Goal: Task Accomplishment & Management: Complete application form

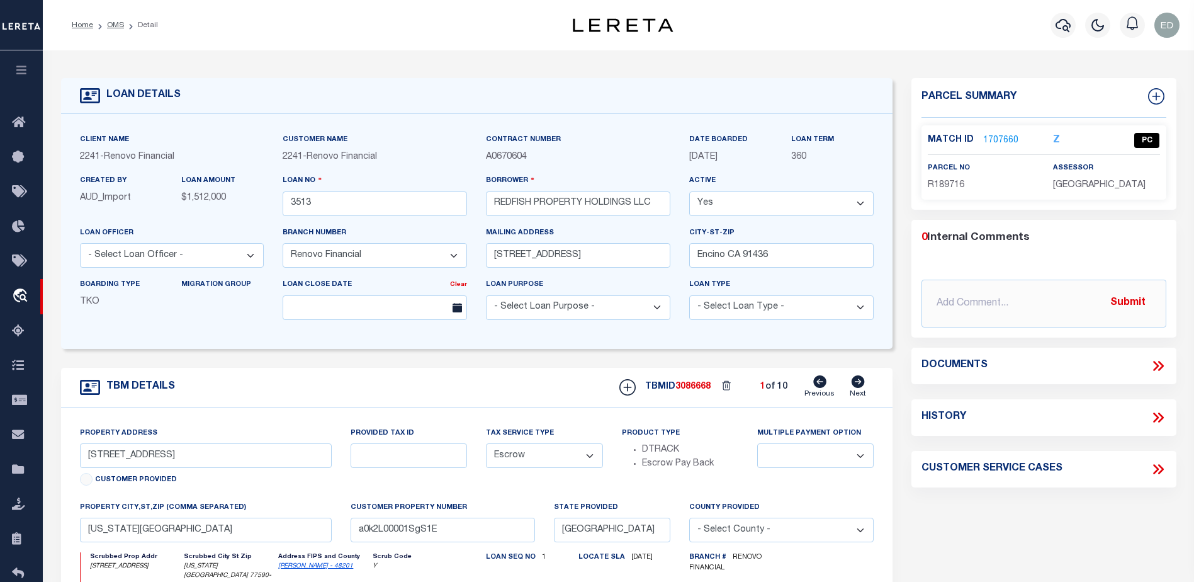
select select "25066"
select select "Escrow"
click at [994, 138] on link "1707660" at bounding box center [1000, 140] width 35 height 13
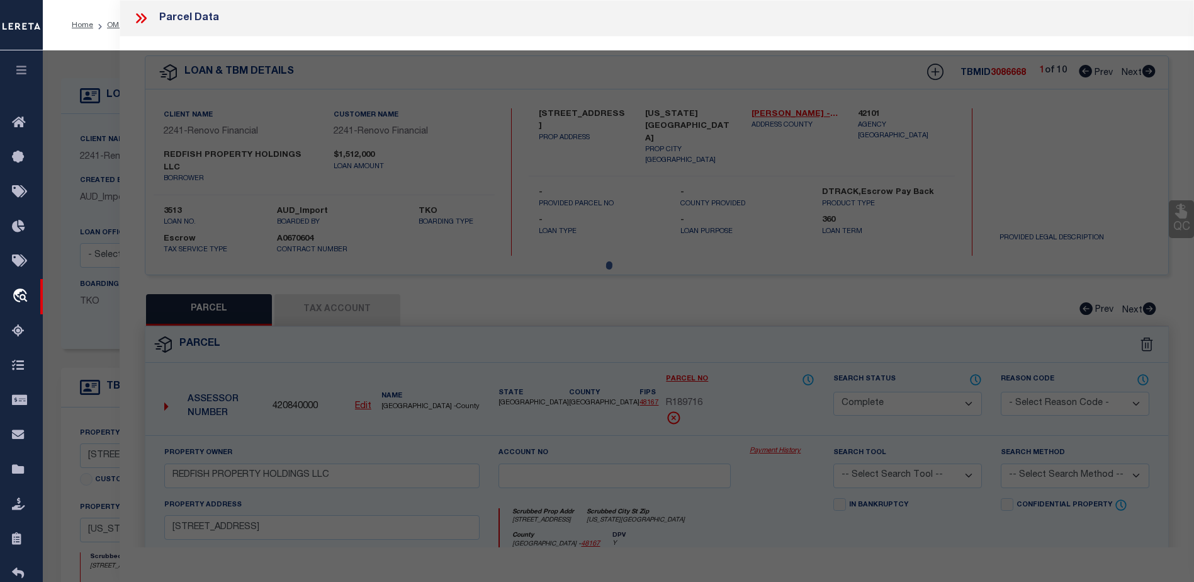
select select "AS"
checkbox input "false"
select select "QC"
type input "REDFISH PROPERTY HOLDINGS LLC"
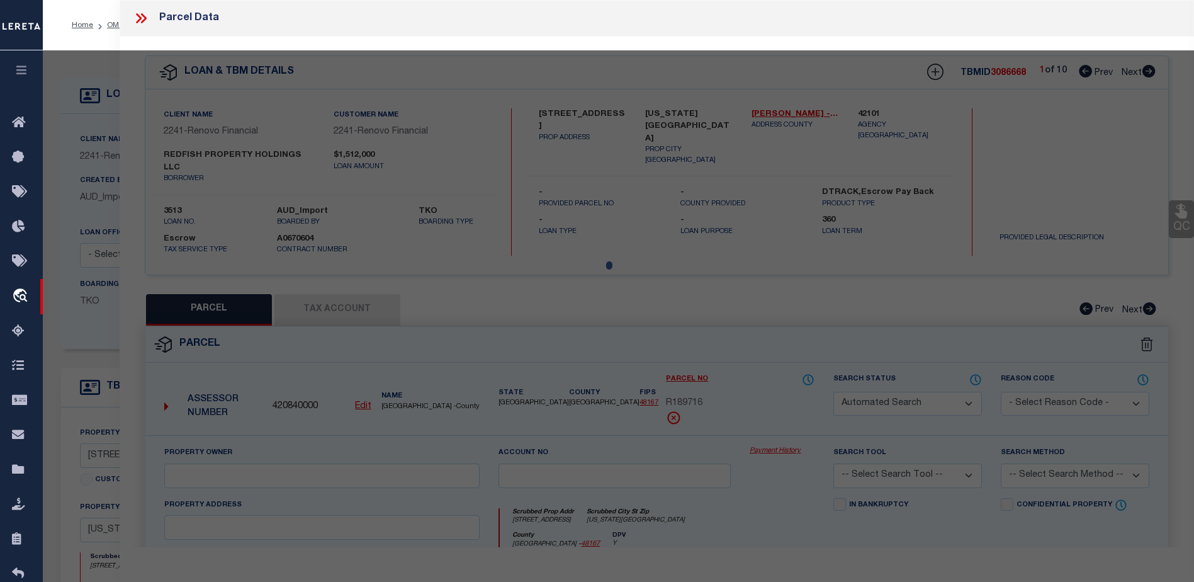
select select "AGF"
select select "ADD"
type input "[STREET_ADDRESS]"
type input "[US_STATE][GEOGRAPHIC_DATA]"
type textarea "ABST [STREET_ADDRESS][PERSON_NAME]"
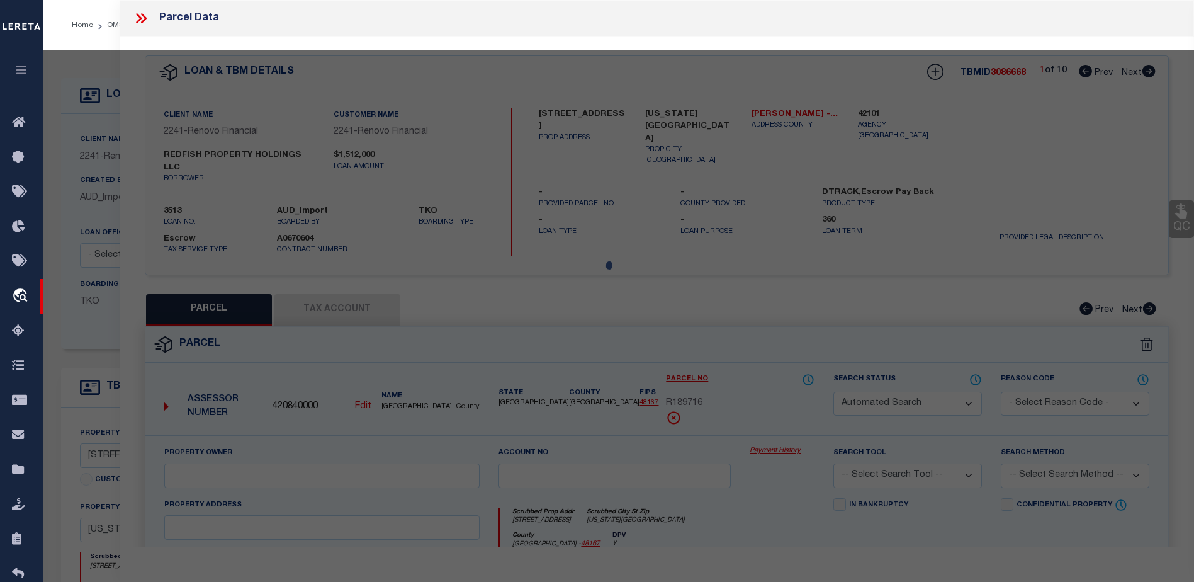
type textarea "Tax ID Special Project"
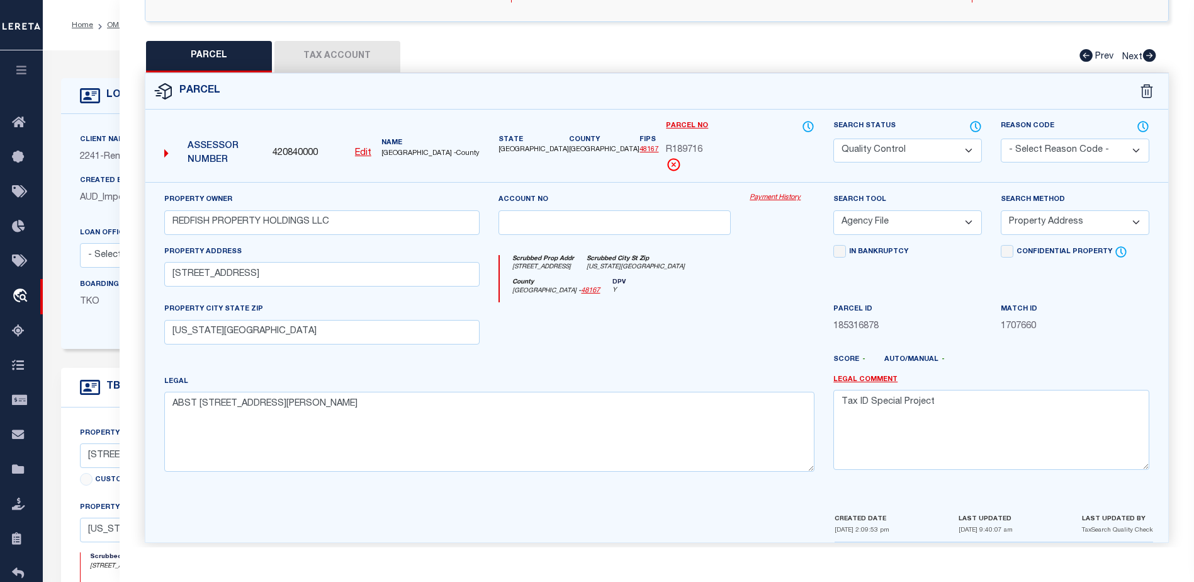
click at [330, 54] on button "Tax Account" at bounding box center [337, 56] width 126 height 31
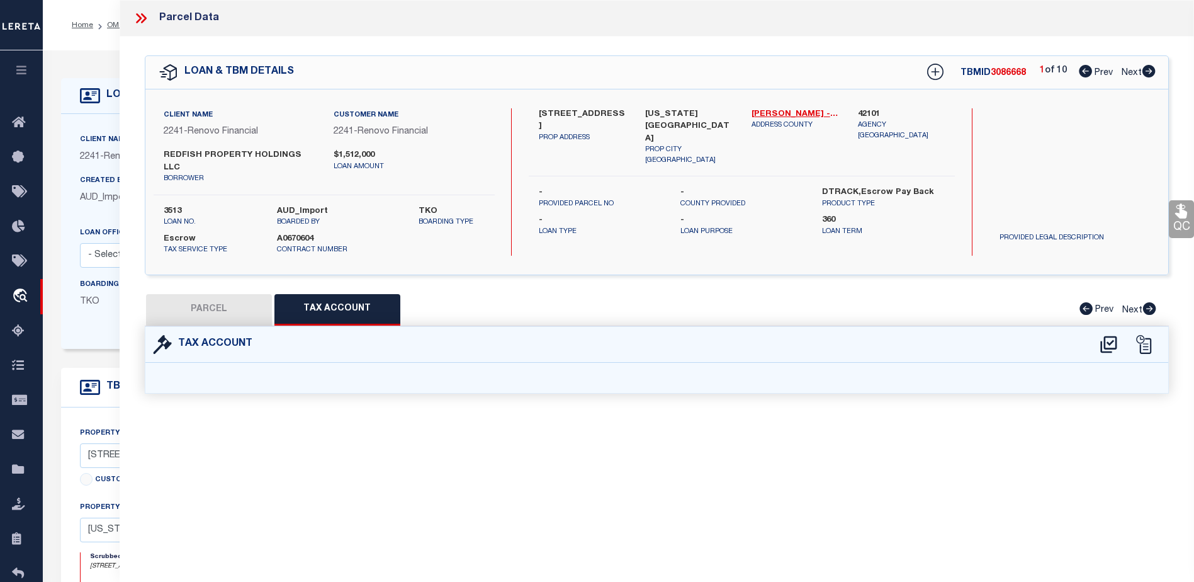
scroll to position [0, 0]
select select "100"
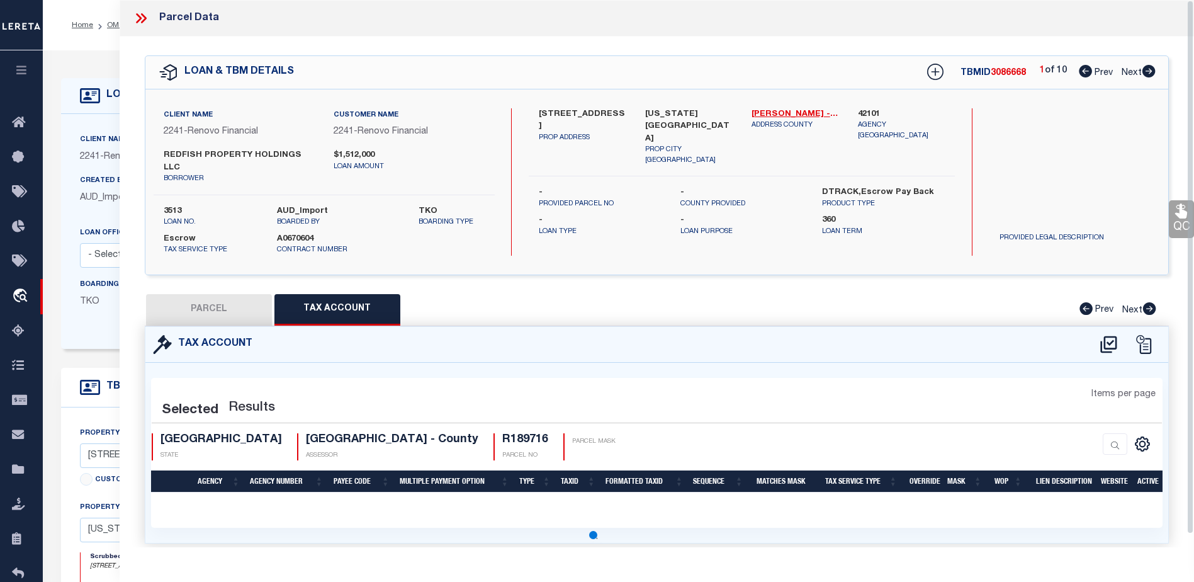
select select "100"
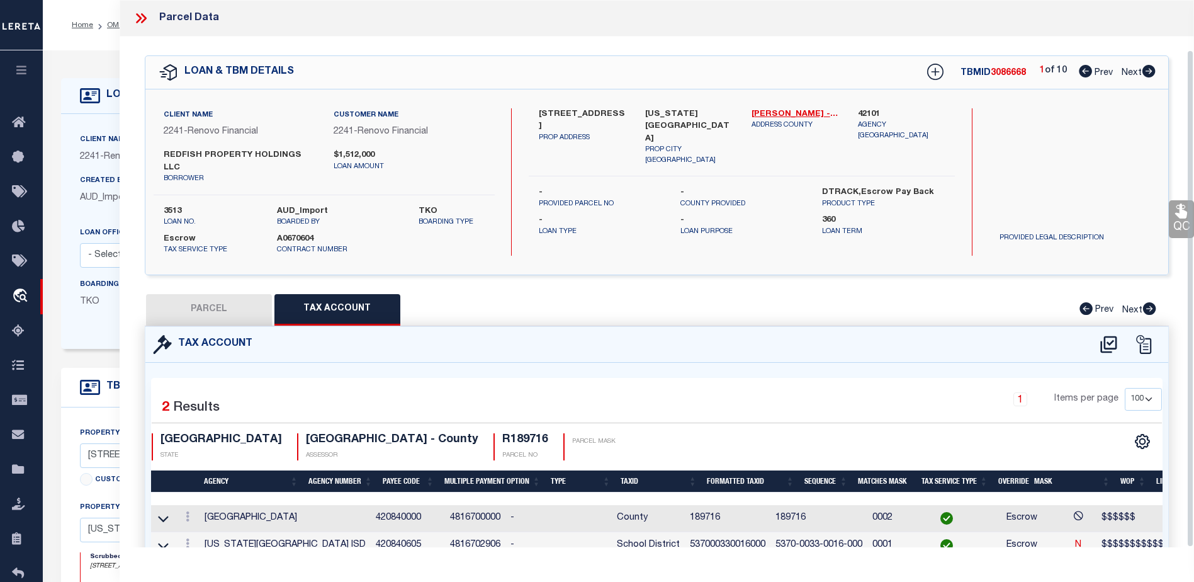
scroll to position [54, 0]
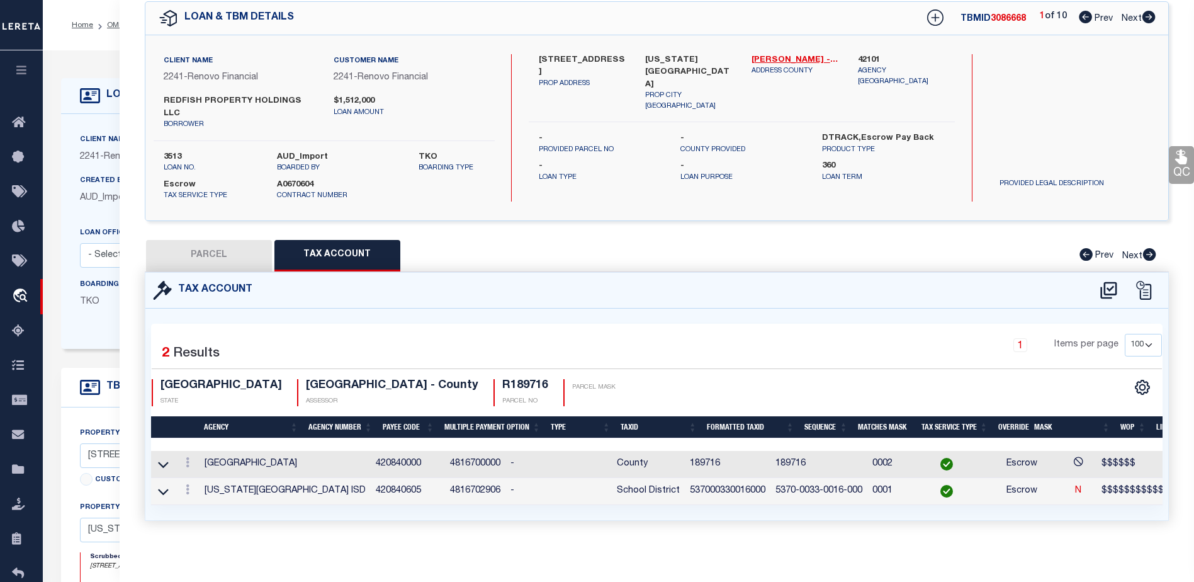
click at [770, 480] on td "5370-0033-0016-000" at bounding box center [818, 491] width 97 height 27
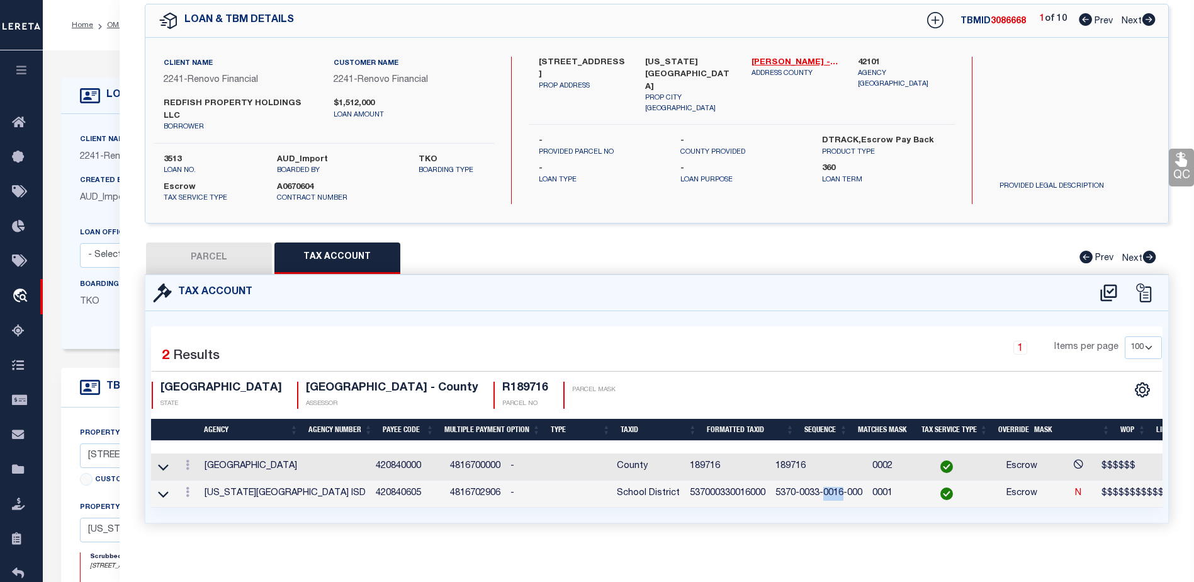
click at [770, 480] on td "5370-0033-0016-000" at bounding box center [818, 493] width 97 height 27
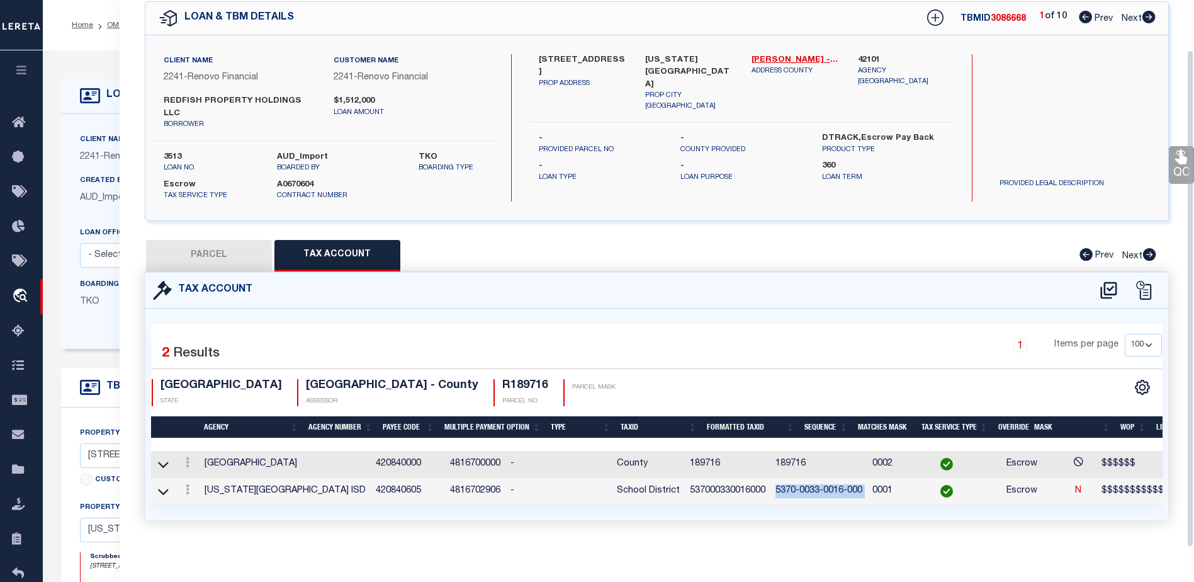
click at [770, 480] on td "5370-0033-0016-000" at bounding box center [818, 491] width 97 height 27
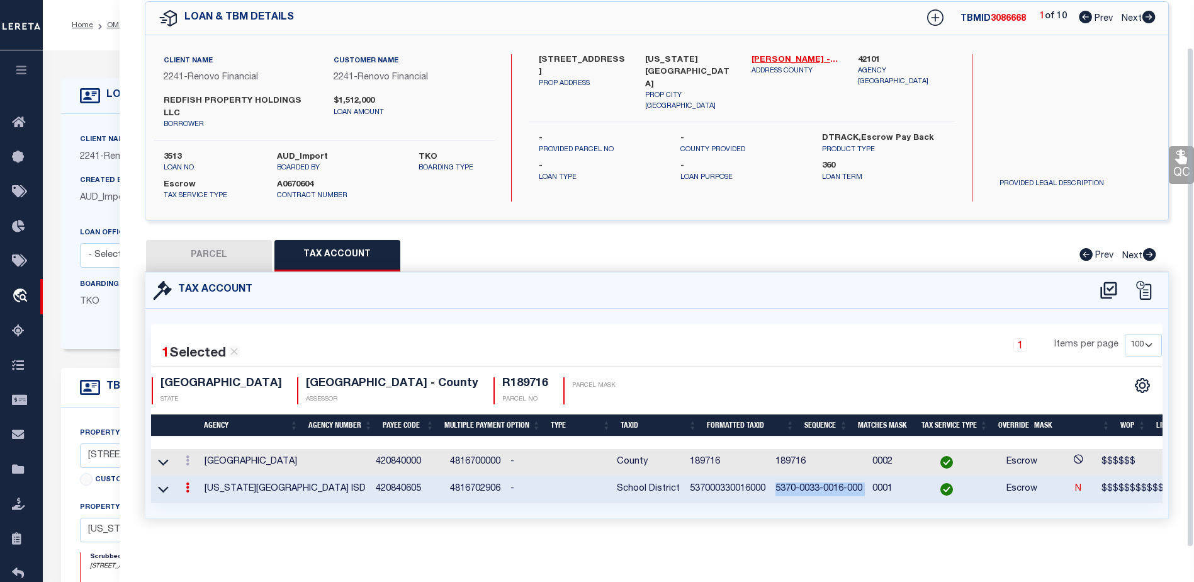
scroll to position [52, 0]
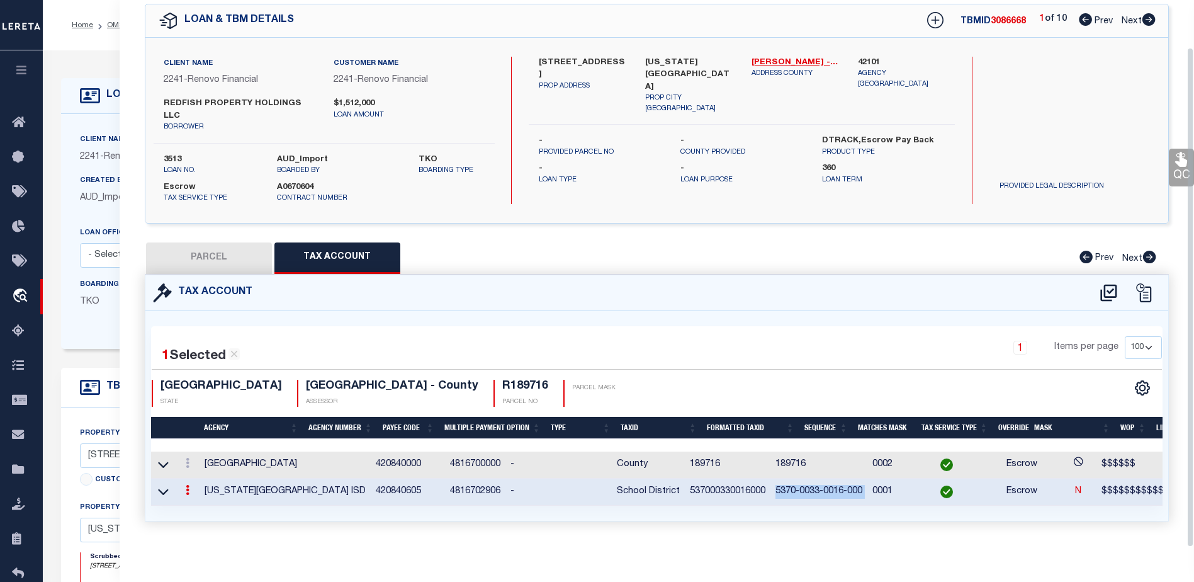
click at [770, 480] on td "5370-0033-0016-000" at bounding box center [818, 491] width 97 height 27
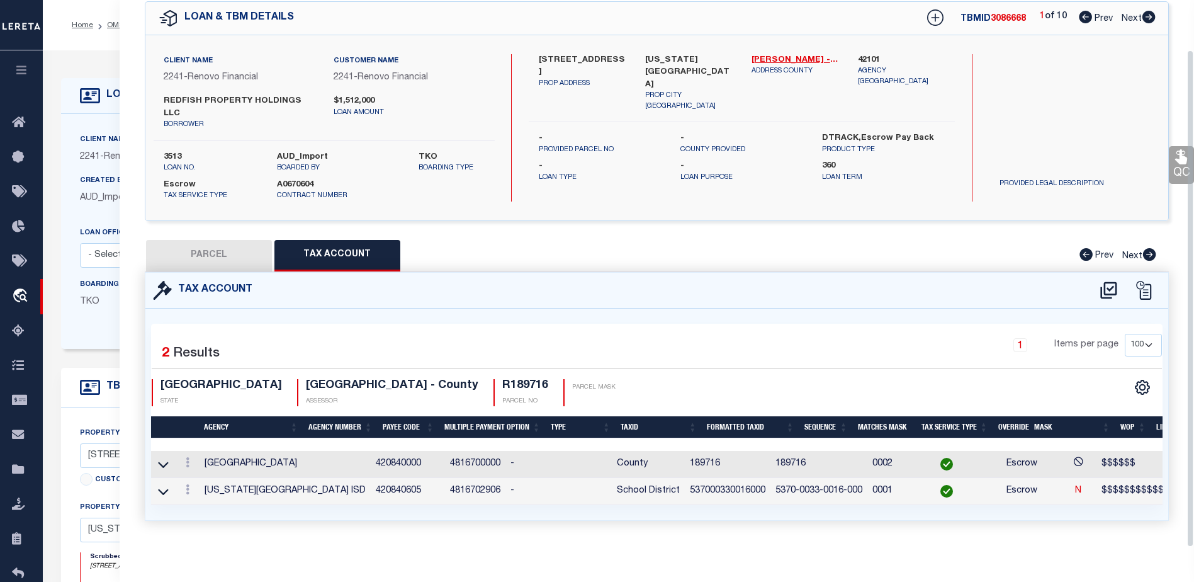
click at [770, 481] on td "5370-0033-0016-000" at bounding box center [818, 491] width 97 height 27
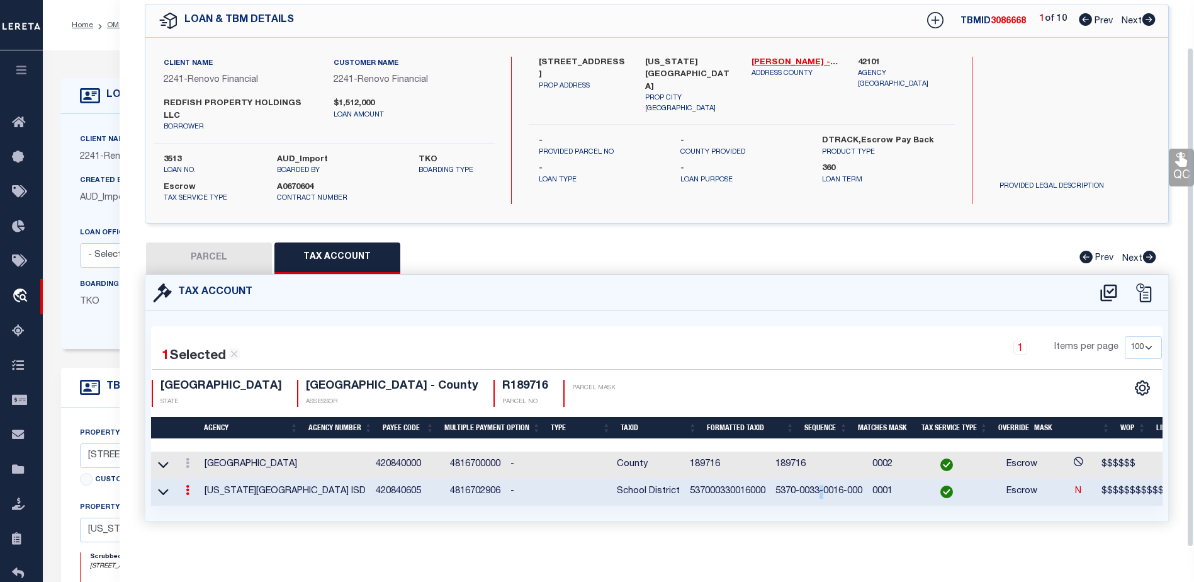
click at [770, 481] on td "5370-0033-0016-000" at bounding box center [818, 491] width 97 height 27
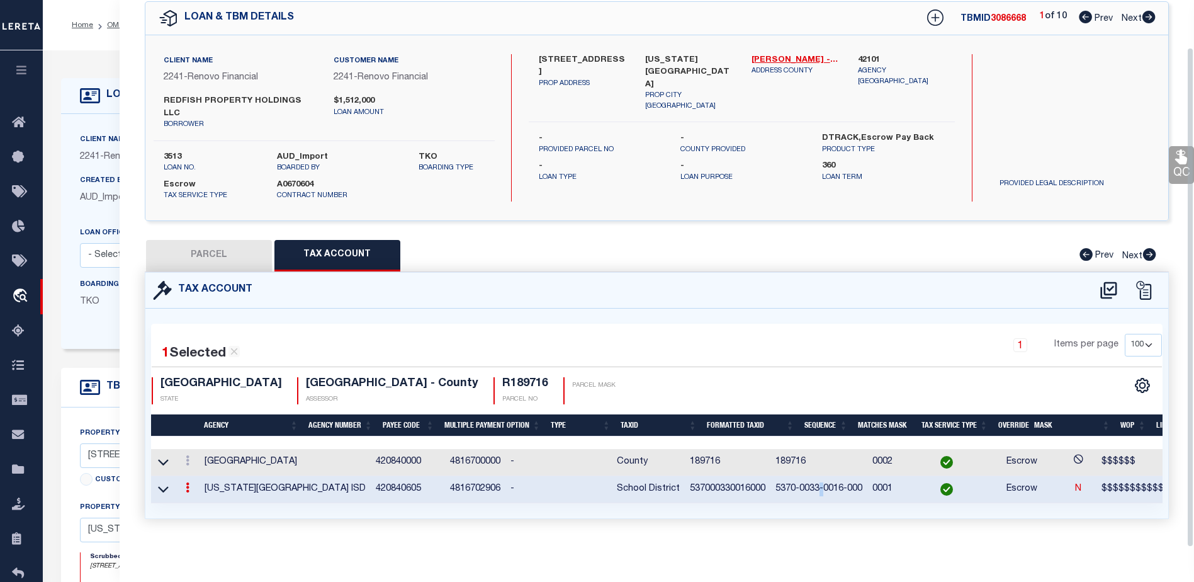
click at [770, 481] on td "5370-0033-0016-000" at bounding box center [818, 489] width 97 height 27
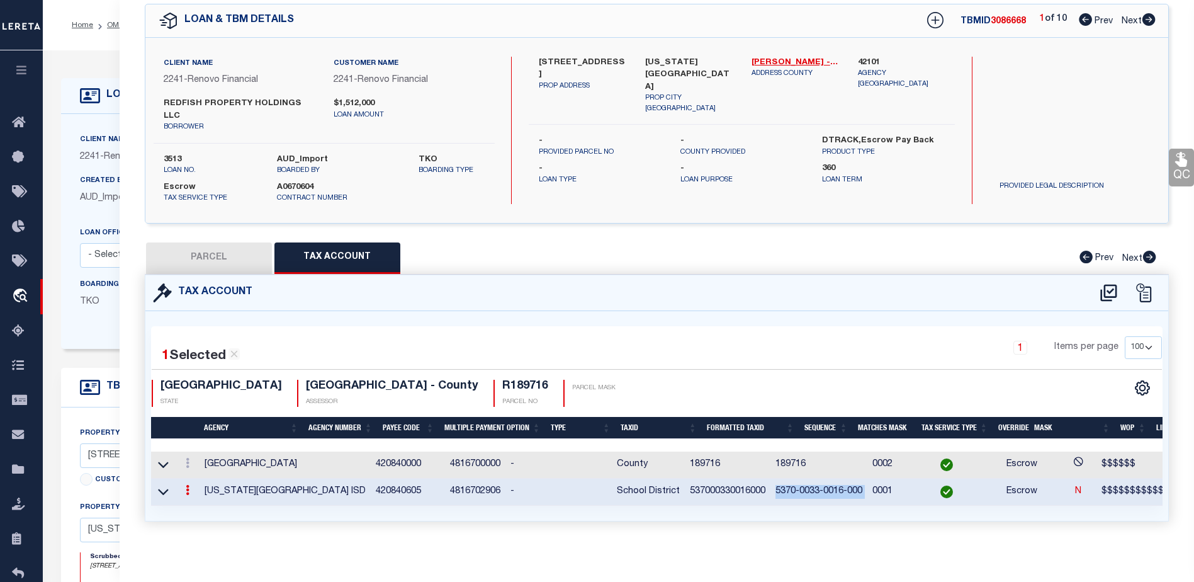
drag, startPoint x: 750, startPoint y: 481, endPoint x: 726, endPoint y: 481, distance: 23.9
click at [770, 481] on td "5370-0033-0016-000" at bounding box center [818, 491] width 97 height 27
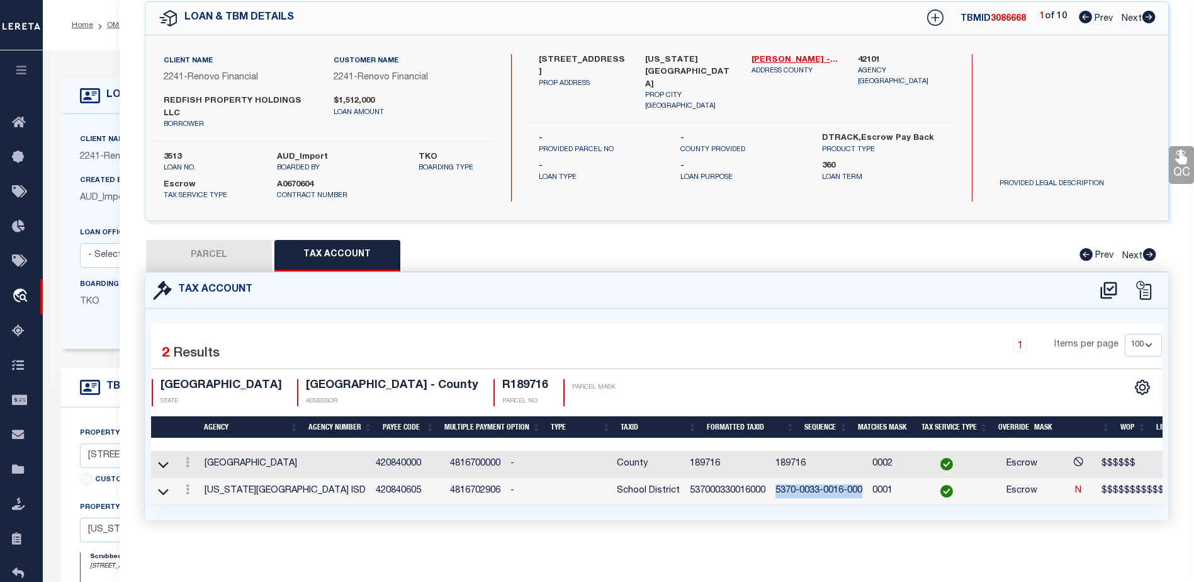
drag, startPoint x: 796, startPoint y: 476, endPoint x: 702, endPoint y: 483, distance: 93.4
click at [770, 483] on td "5370-0033-0016-000" at bounding box center [818, 491] width 97 height 27
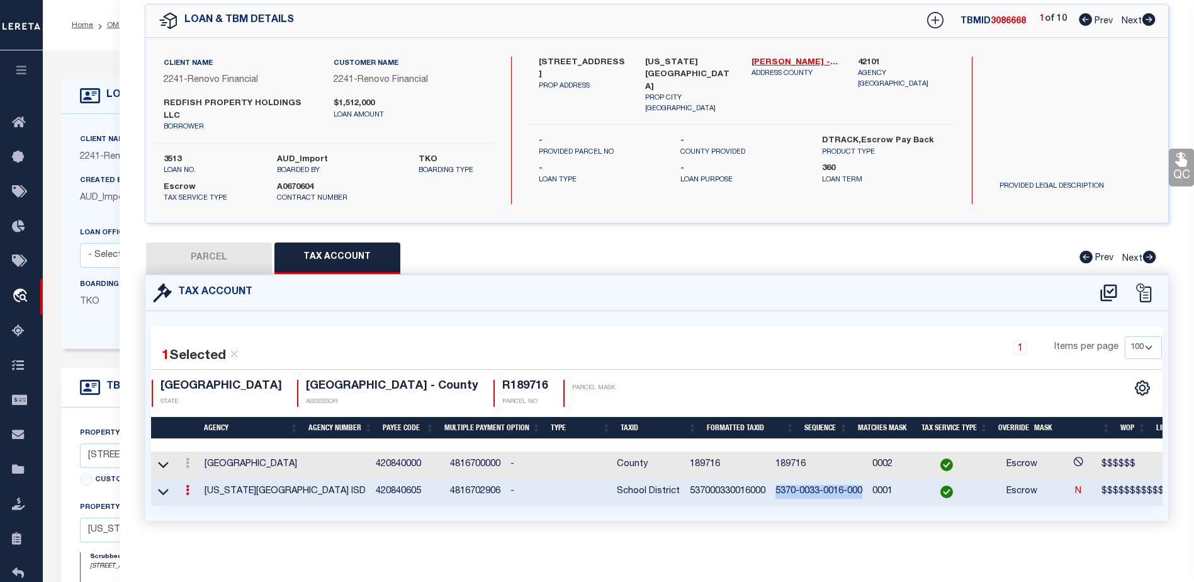
click at [109, 44] on div "Home OMS Detail Profile Sign out" at bounding box center [618, 25] width 1151 height 50
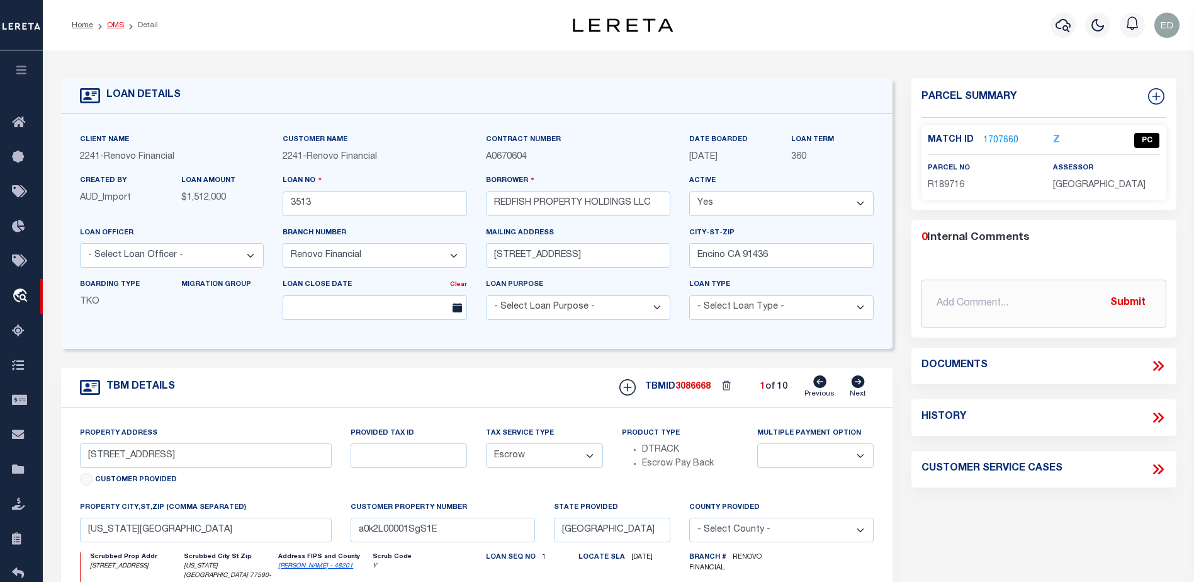
click at [111, 28] on link "OMS" at bounding box center [115, 25] width 17 height 8
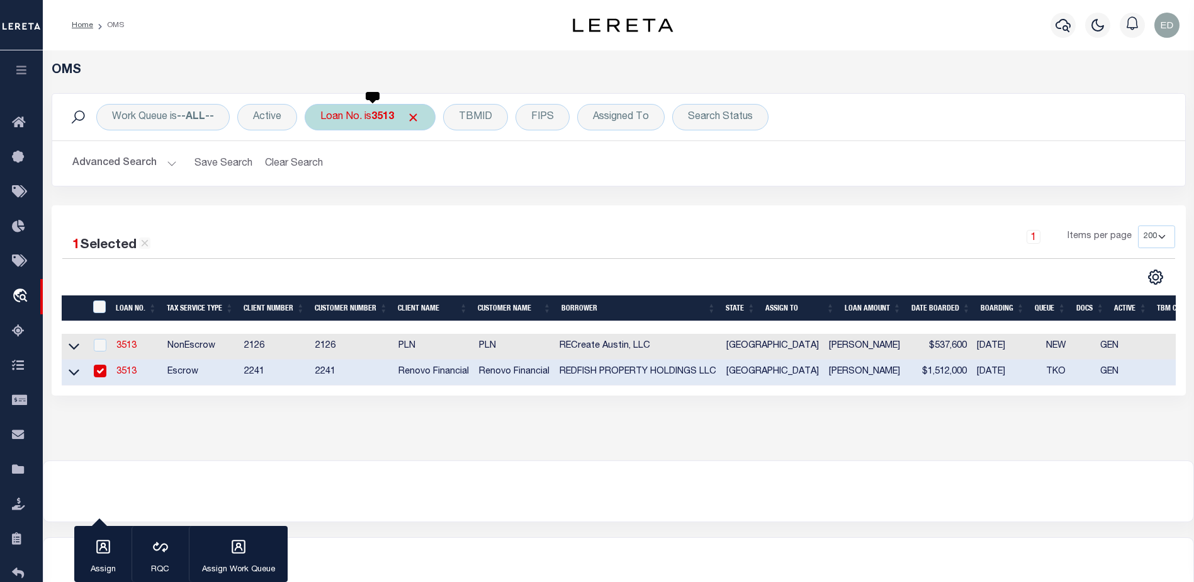
click at [368, 114] on div "Loan No. is 3513" at bounding box center [370, 117] width 131 height 26
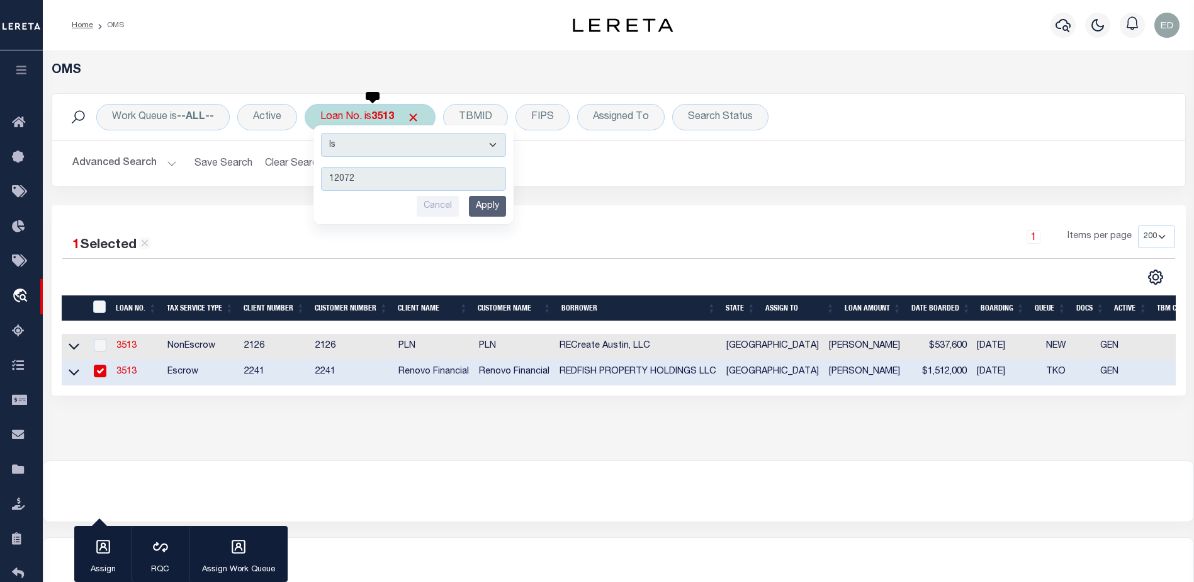
type input "120721"
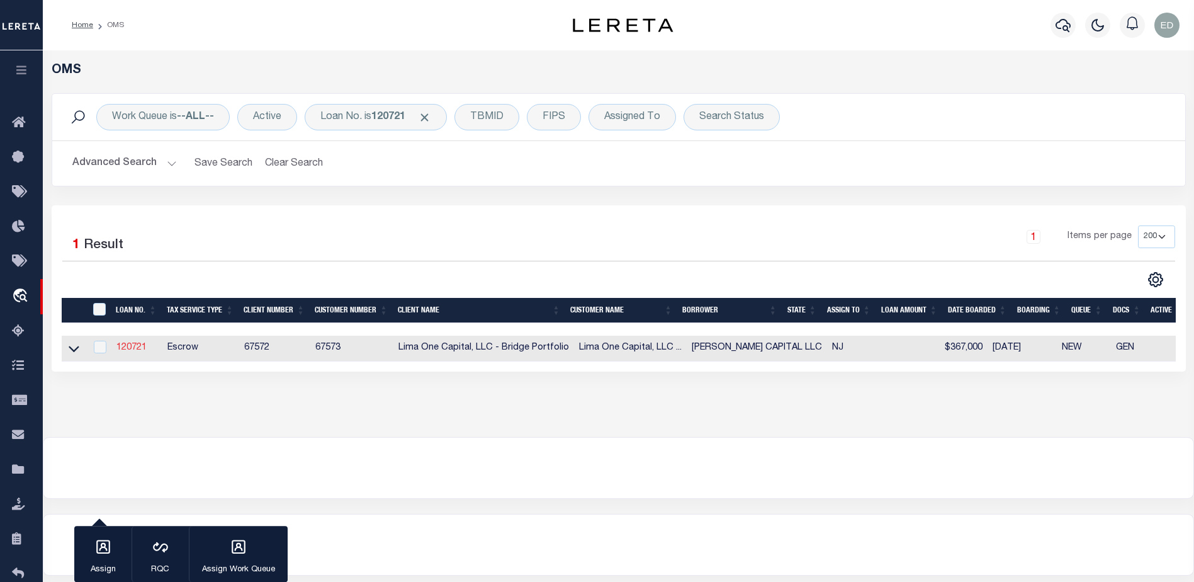
click at [133, 347] on link "120721" at bounding box center [131, 347] width 30 height 9
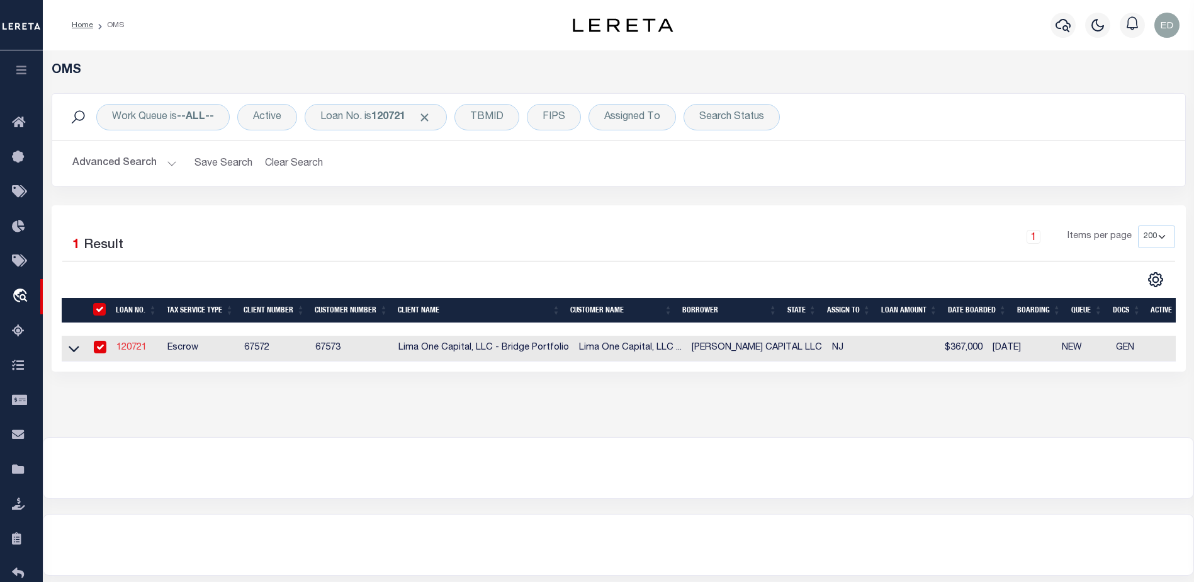
type input "120721"
type input "[PERSON_NAME] CAPITAL LLC"
select select
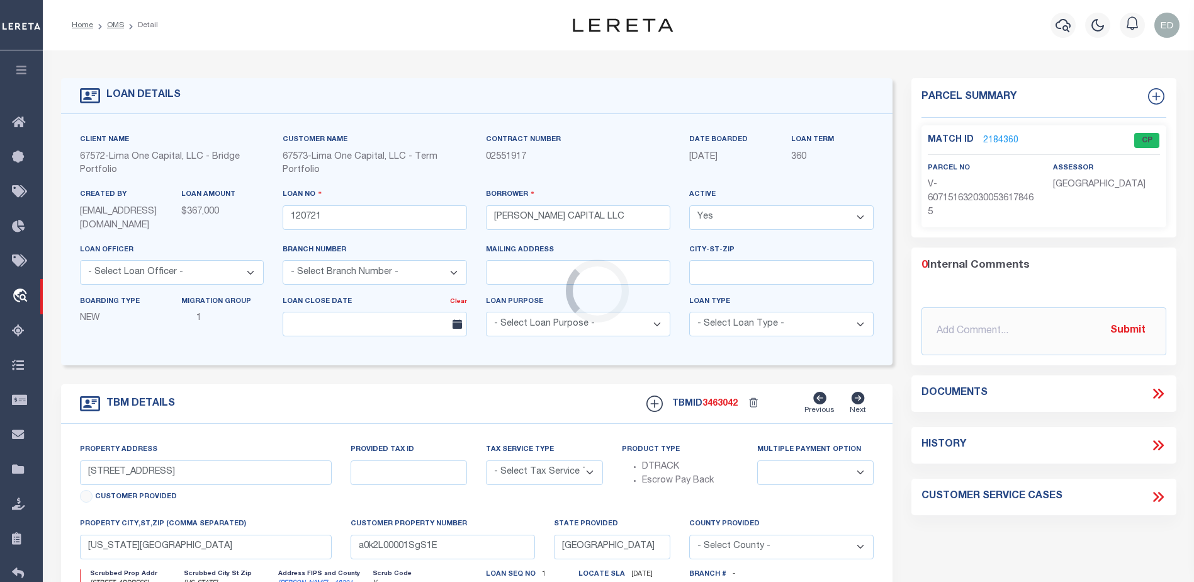
type input "24 RUNNYMEDE CT"
radio input "true"
select select "Escrow"
select select
type input "WHIPPANY NJ 07981"
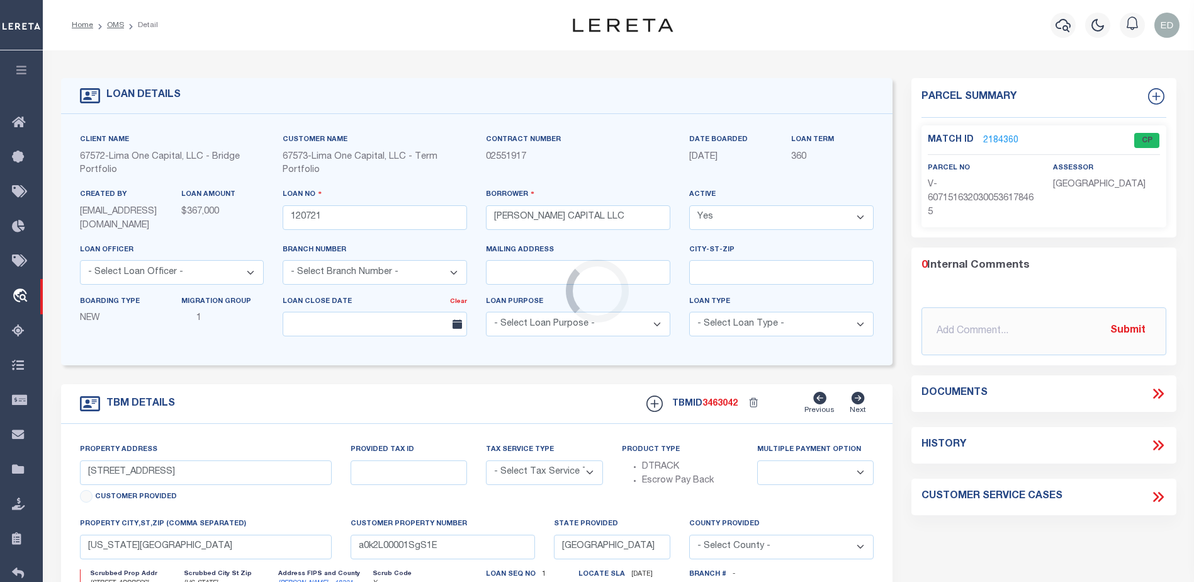
type input "120721-1"
type input "NJ"
type textarea "COLLECTOR: ENTITY: PARCEL: 1"
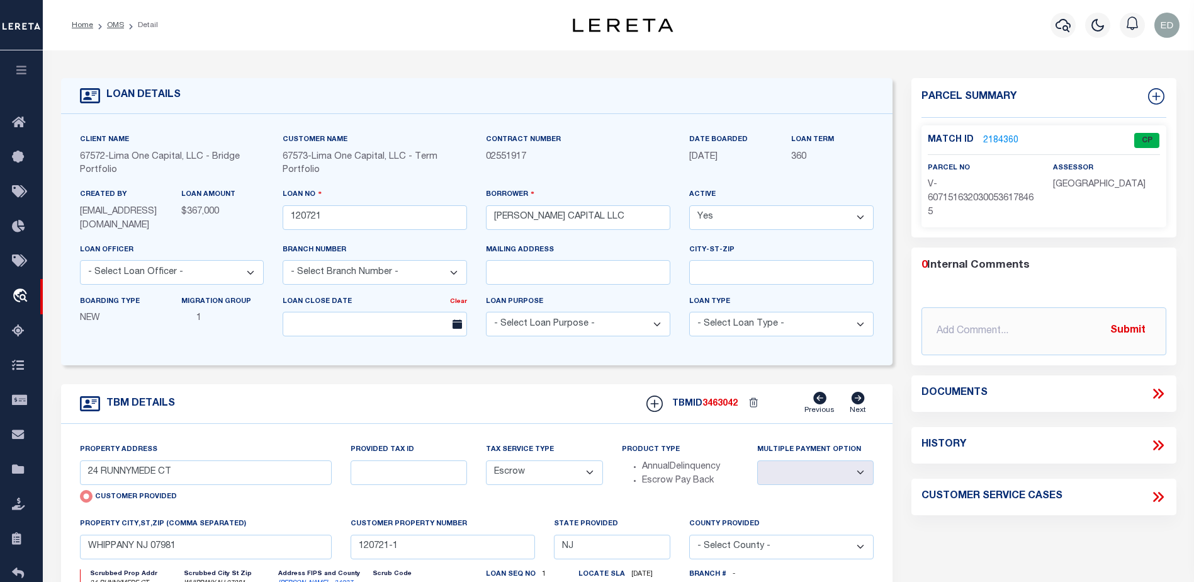
click at [998, 144] on link "2184360" at bounding box center [1000, 140] width 35 height 13
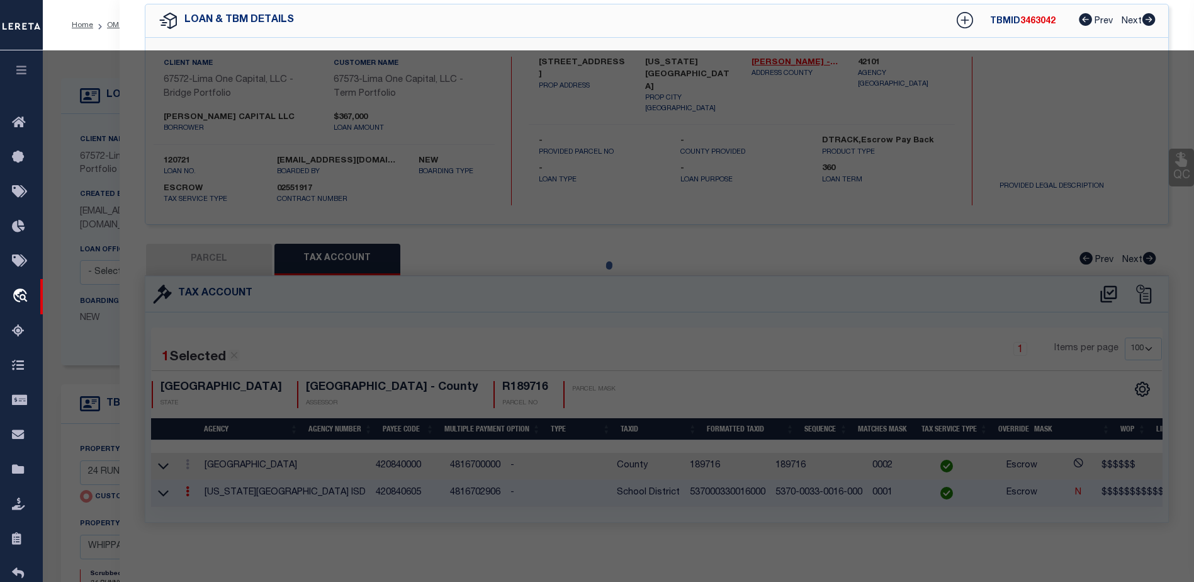
select select "AS"
select select
checkbox input "false"
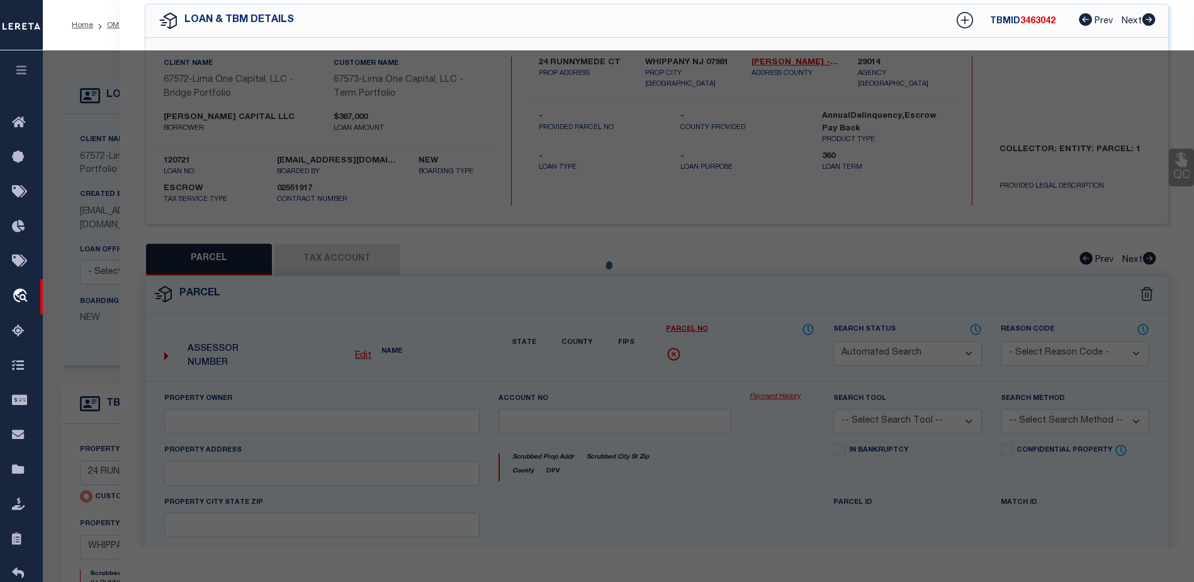
select select "CP"
type input "24 RUNNYMEDE CT"
type input "WHIPPANY NJ 07981"
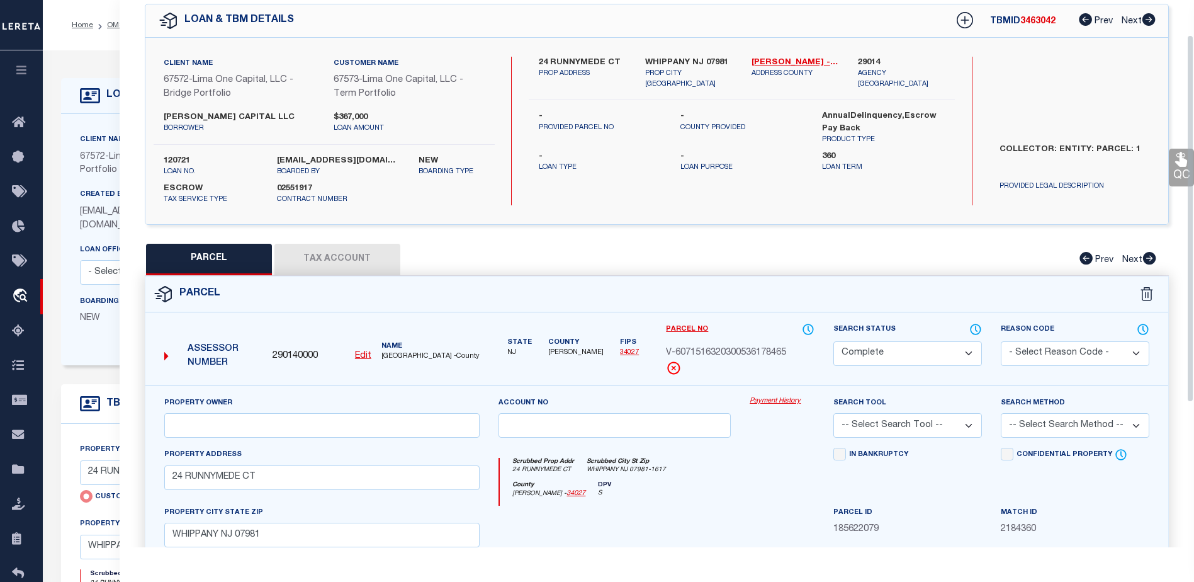
click at [319, 257] on button "Tax Account" at bounding box center [337, 259] width 126 height 31
select select "100"
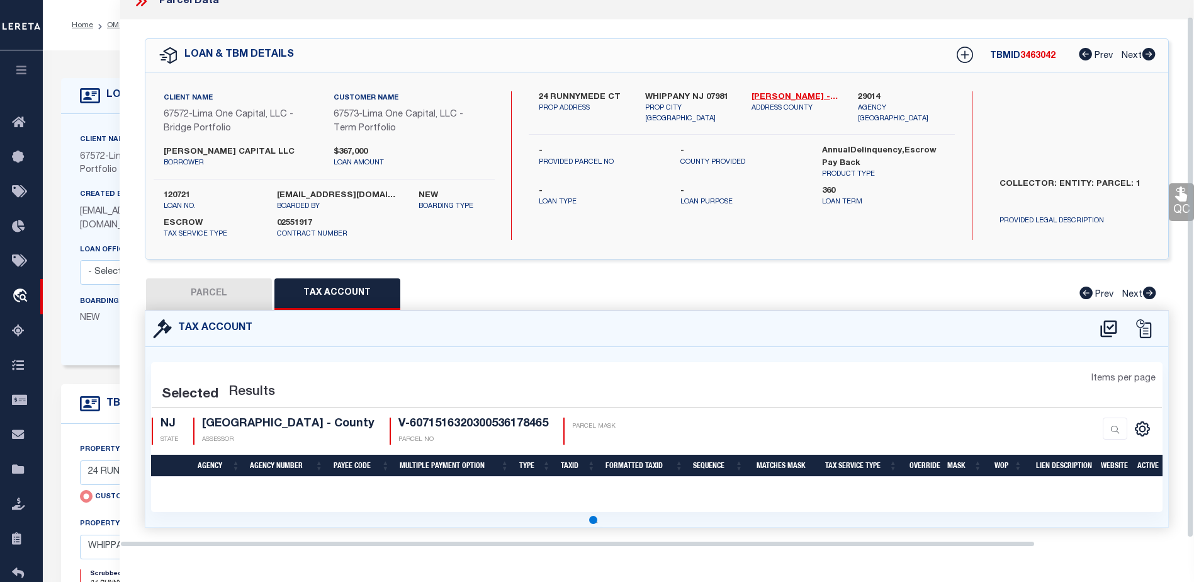
scroll to position [52, 0]
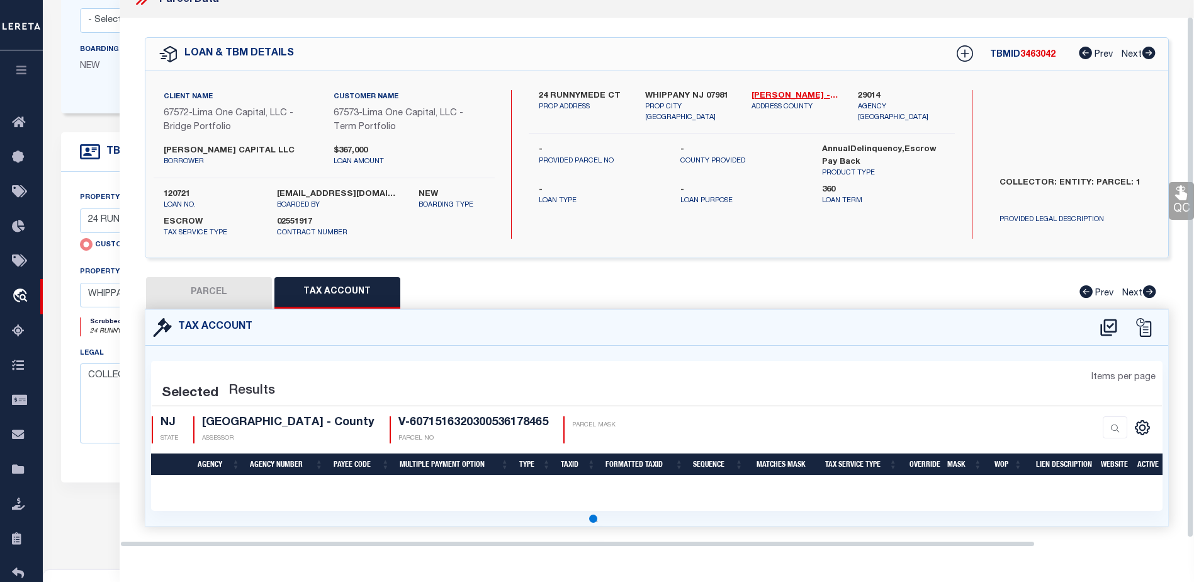
select select "100"
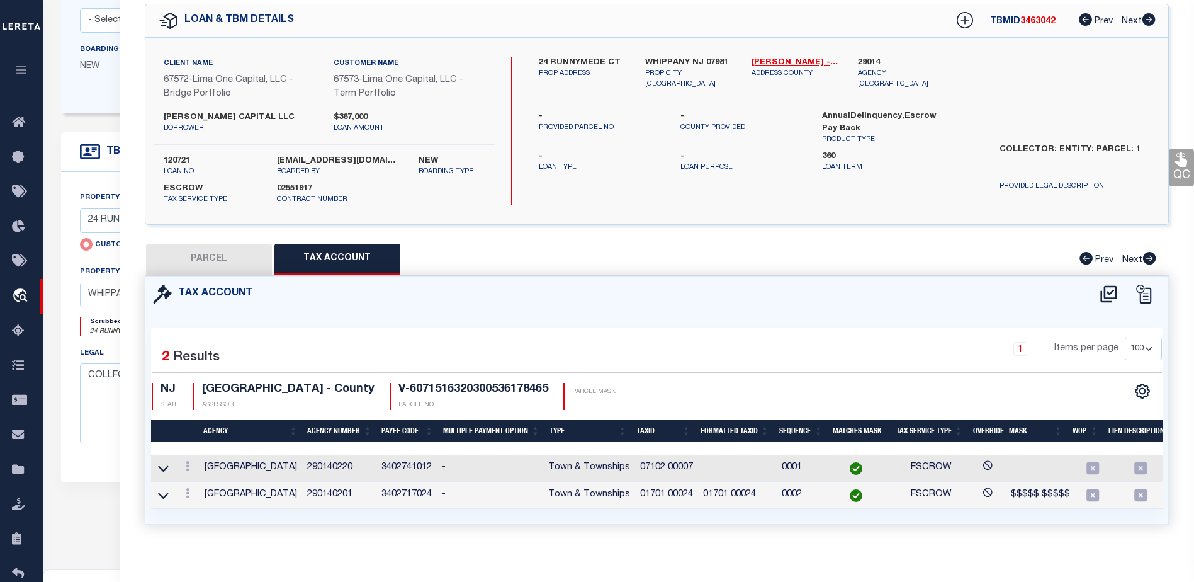
click at [737, 495] on td "01701 00024" at bounding box center [737, 495] width 79 height 27
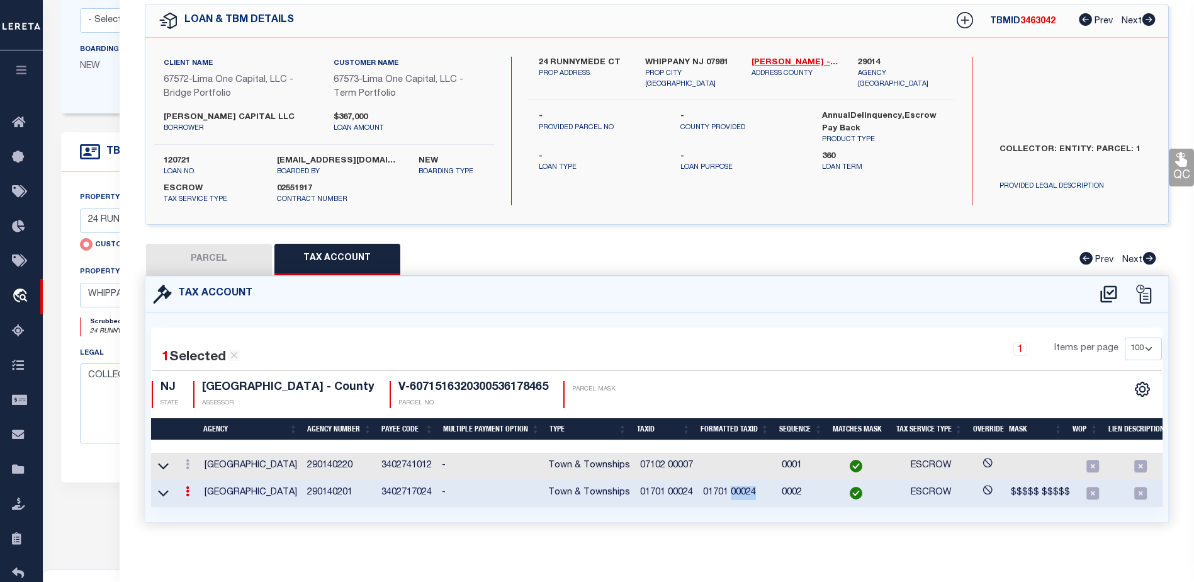
click at [737, 495] on td "01701 00024" at bounding box center [737, 493] width 79 height 27
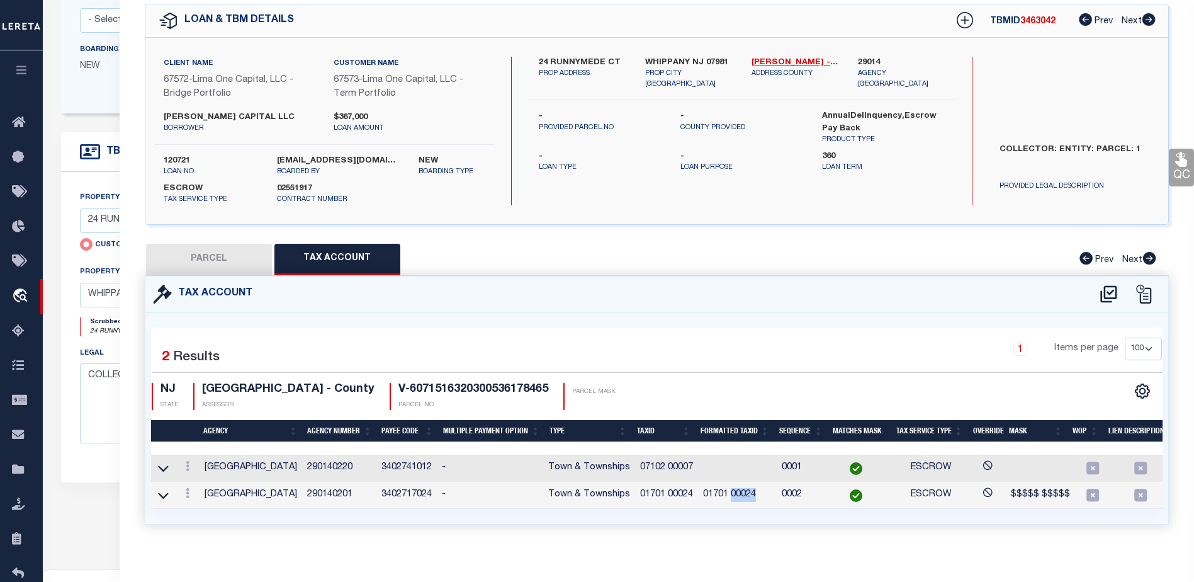
drag, startPoint x: 737, startPoint y: 495, endPoint x: 719, endPoint y: 497, distance: 18.4
click at [719, 497] on td "01701 00024" at bounding box center [737, 495] width 79 height 27
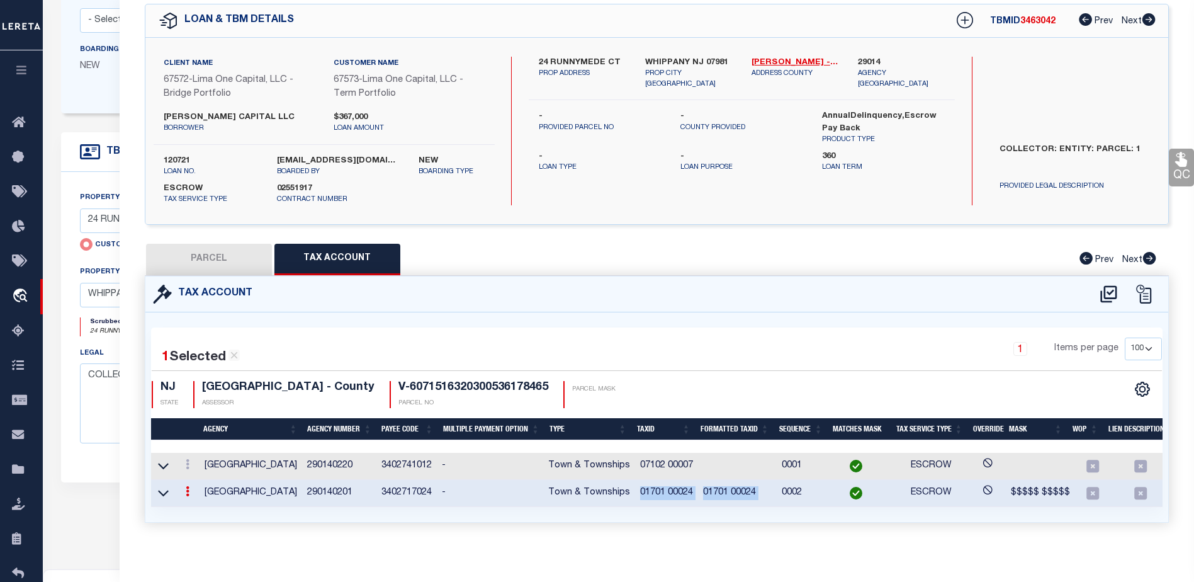
drag, startPoint x: 638, startPoint y: 495, endPoint x: 782, endPoint y: 495, distance: 143.5
click at [782, 495] on tr "[GEOGRAPHIC_DATA] 290140201 3402717024 - Town & Townships 01701 00024 01701 000…" at bounding box center [690, 493] width 1079 height 27
click at [724, 493] on td "01701 00024" at bounding box center [737, 493] width 79 height 27
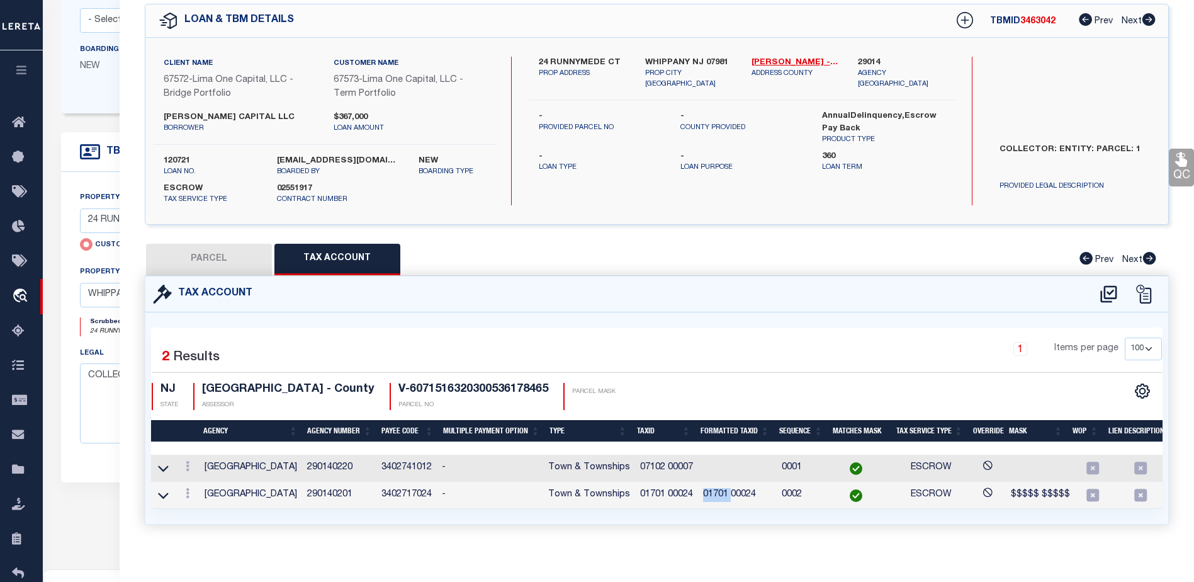
click at [723, 493] on td "01701 00024" at bounding box center [737, 495] width 79 height 27
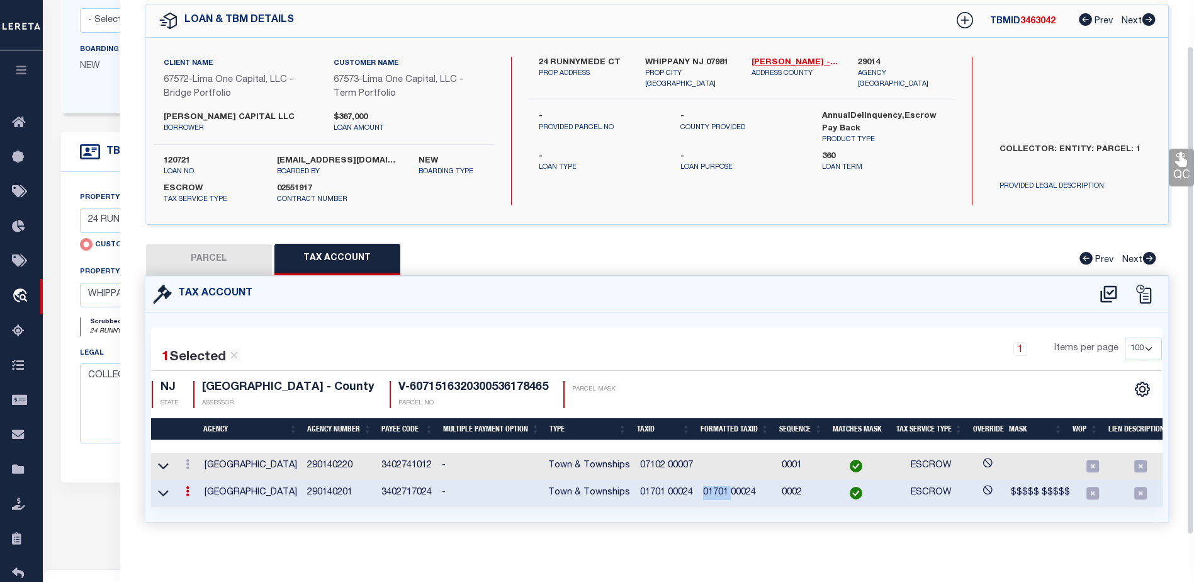
click at [723, 493] on td "01701 00024" at bounding box center [737, 493] width 79 height 27
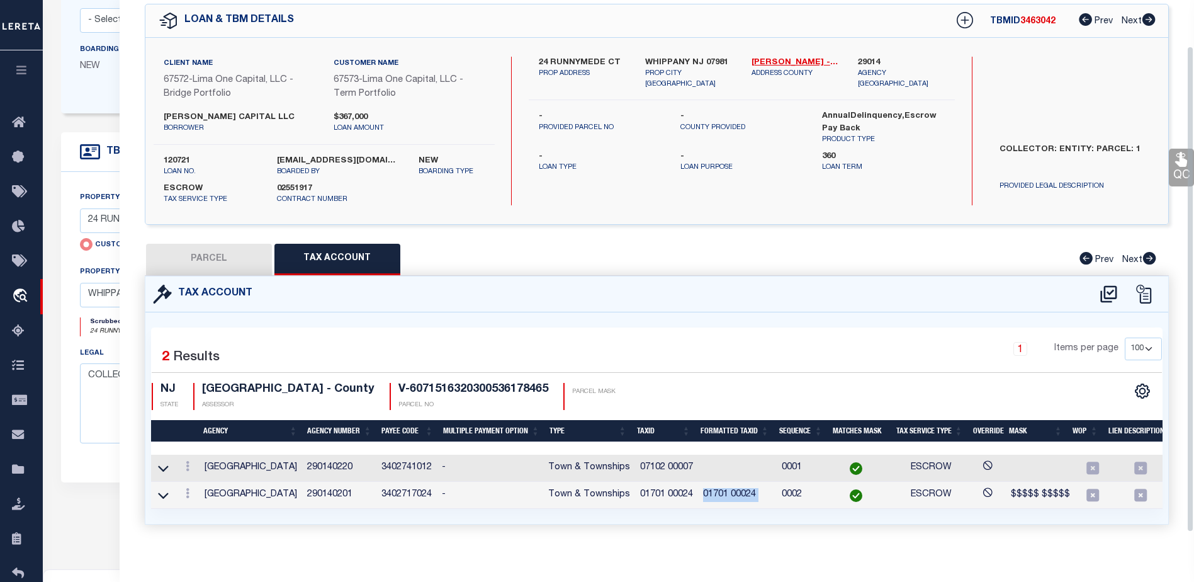
click at [727, 497] on td "01701 00024" at bounding box center [737, 495] width 79 height 27
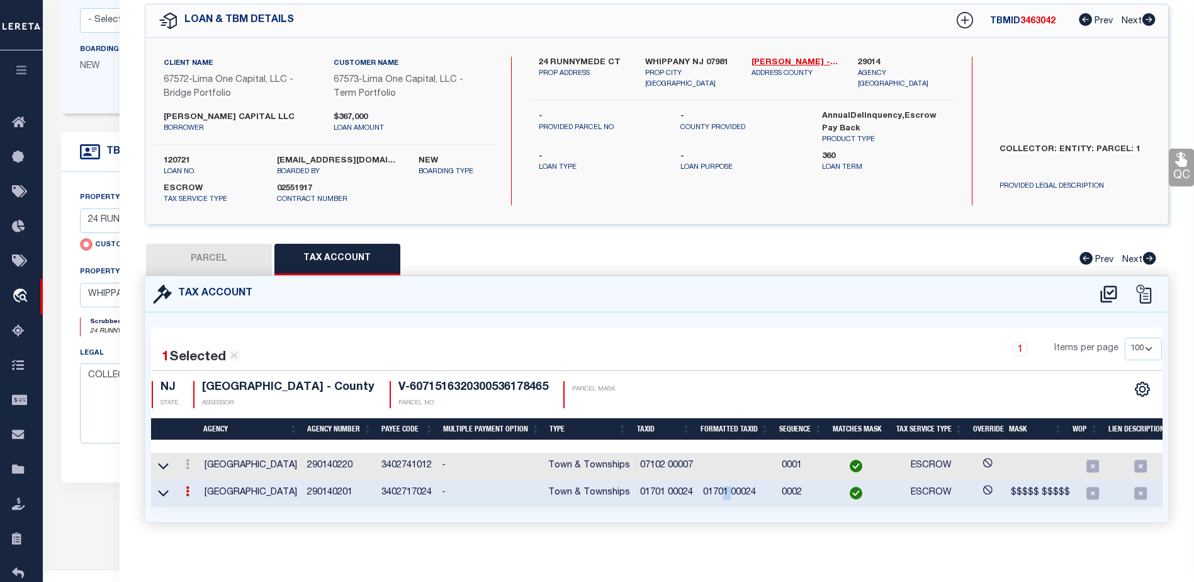
drag, startPoint x: 731, startPoint y: 496, endPoint x: 724, endPoint y: 498, distance: 7.2
click at [724, 498] on td "01701 00024" at bounding box center [737, 493] width 79 height 27
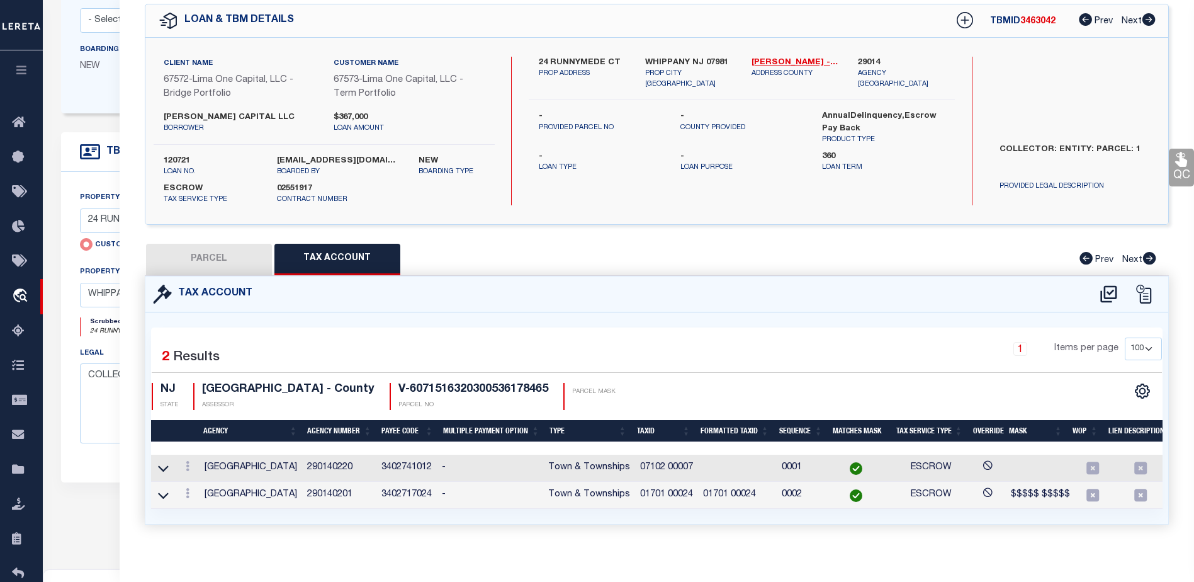
drag, startPoint x: 724, startPoint y: 498, endPoint x: 664, endPoint y: 495, distance: 60.5
click at [664, 495] on td "01701 00024" at bounding box center [666, 495] width 63 height 27
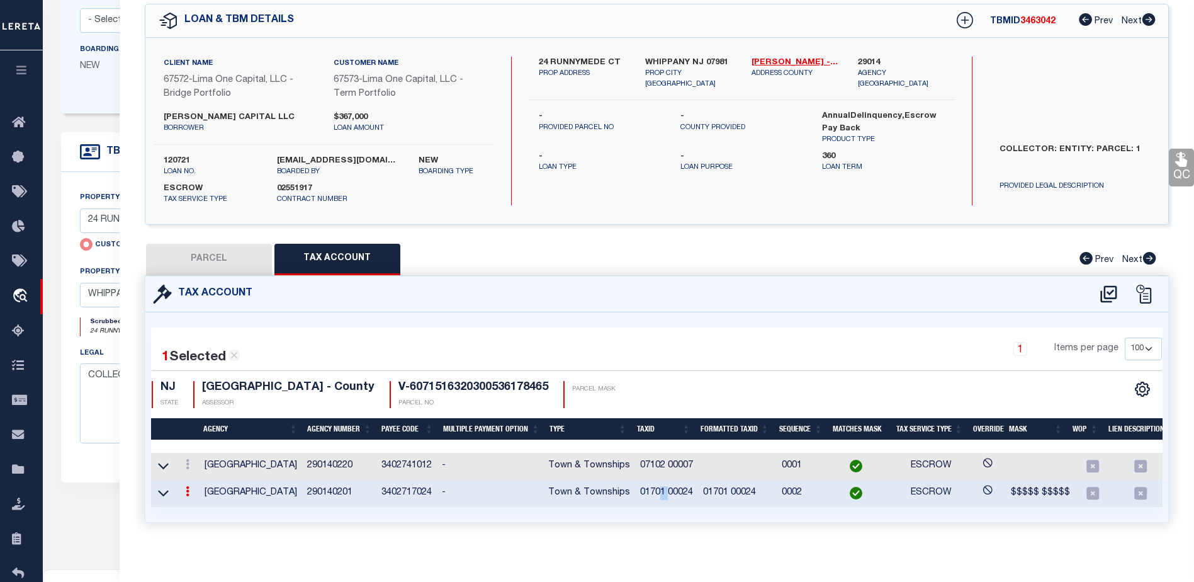
click at [660, 493] on td "01701 00024" at bounding box center [666, 493] width 63 height 27
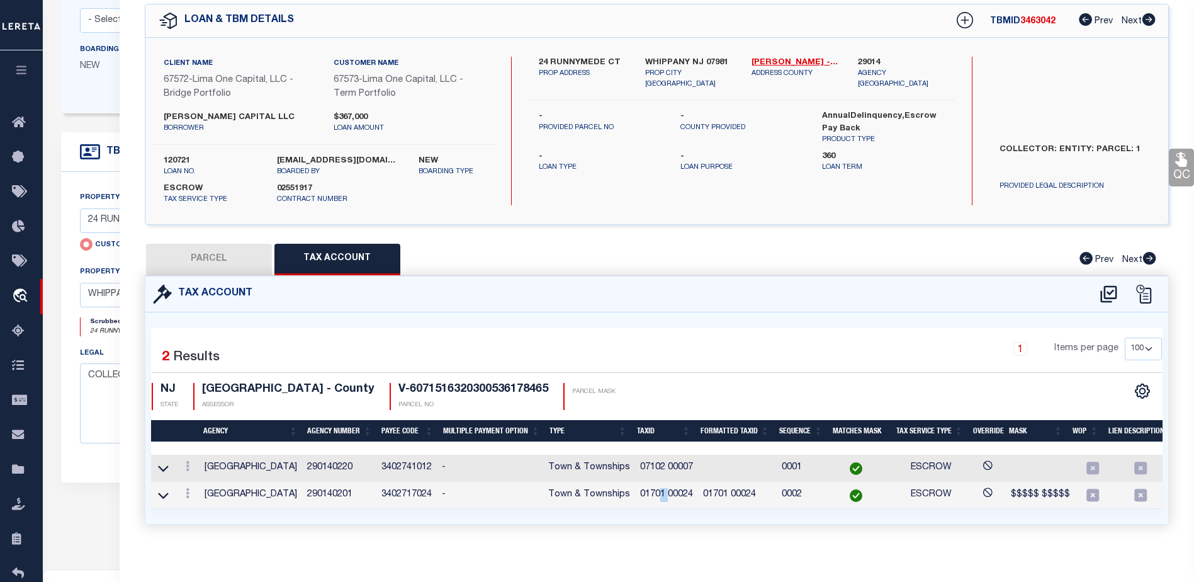
drag, startPoint x: 660, startPoint y: 493, endPoint x: 749, endPoint y: 497, distance: 88.8
click at [745, 497] on td "01701 00024" at bounding box center [737, 495] width 79 height 27
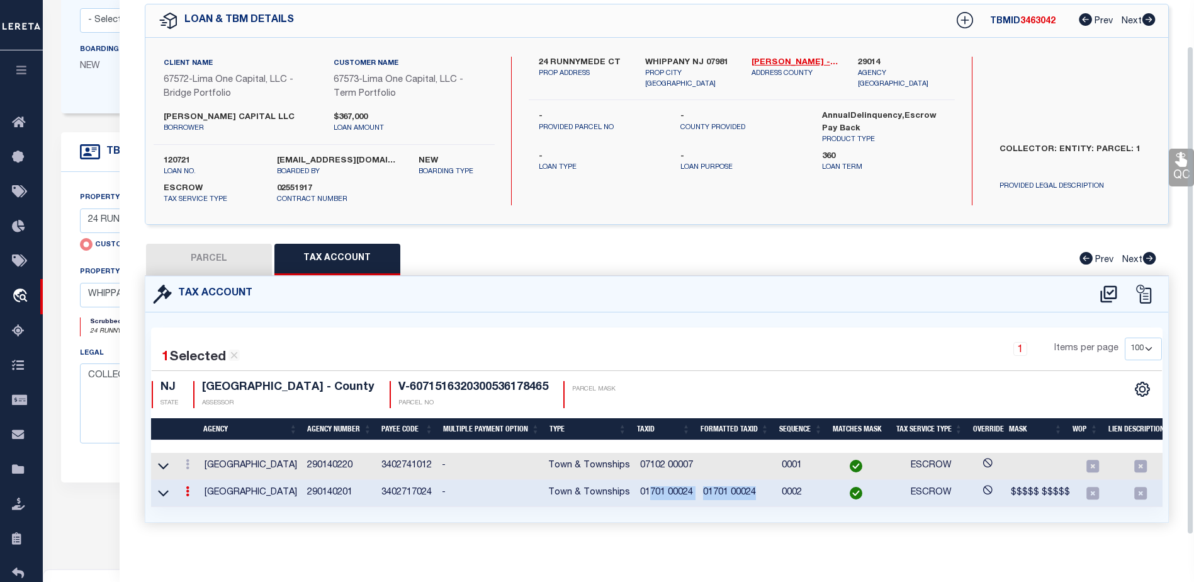
drag, startPoint x: 723, startPoint y: 493, endPoint x: 646, endPoint y: 492, distance: 77.4
click at [646, 492] on tr "[GEOGRAPHIC_DATA] 290140201 3402717024 - Town & Townships 01701 00024 01701 000…" at bounding box center [690, 493] width 1079 height 27
click at [728, 488] on td "01701 00024" at bounding box center [737, 493] width 79 height 27
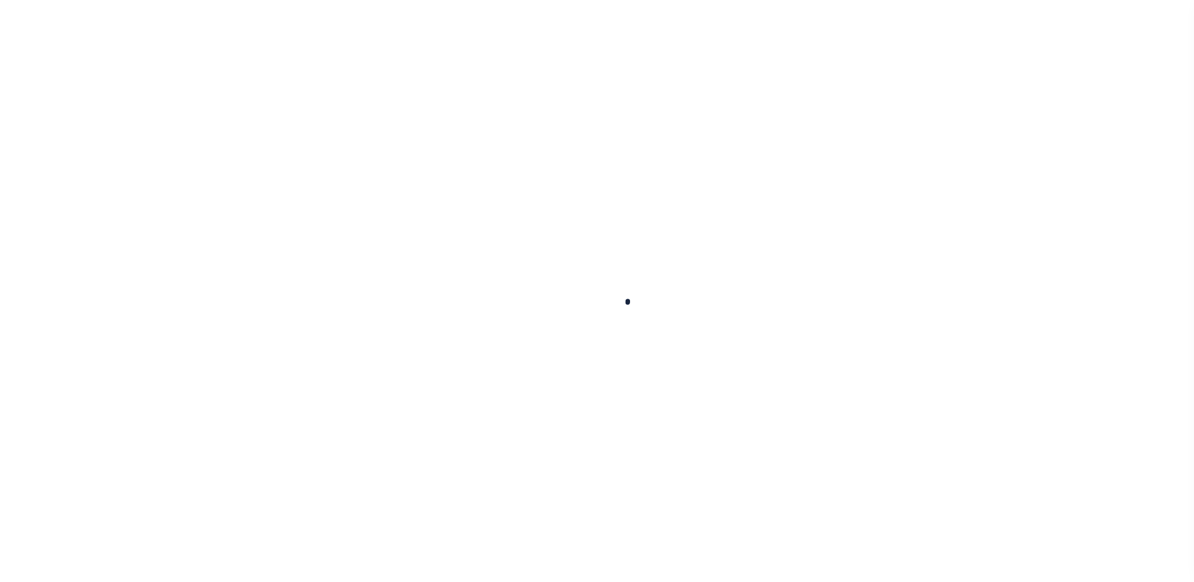
select select "Escrow"
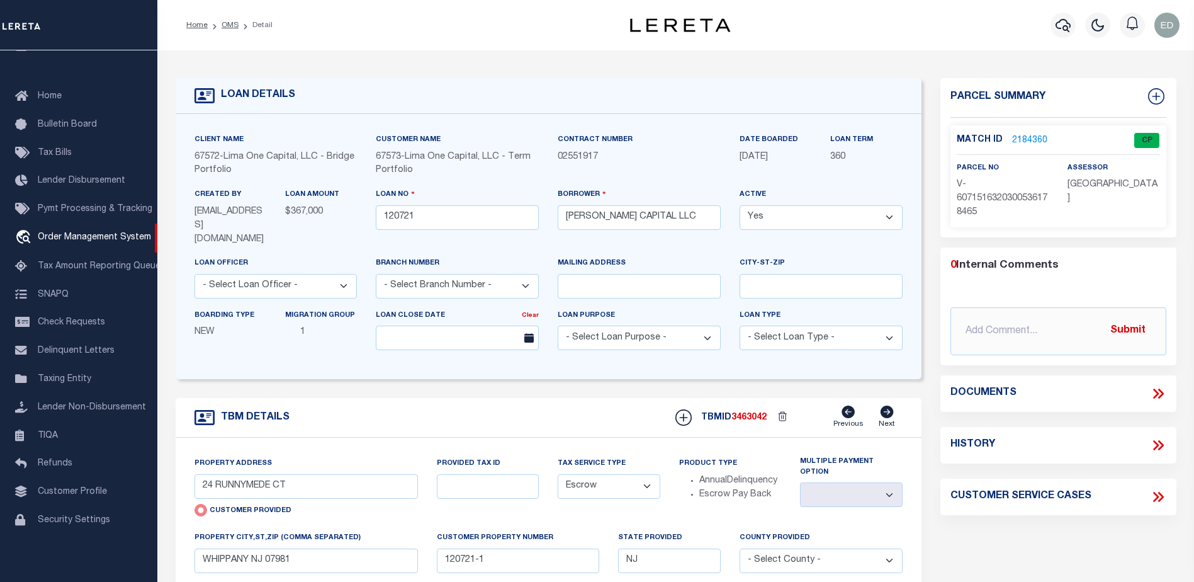
click at [1013, 137] on link "2184360" at bounding box center [1029, 140] width 35 height 13
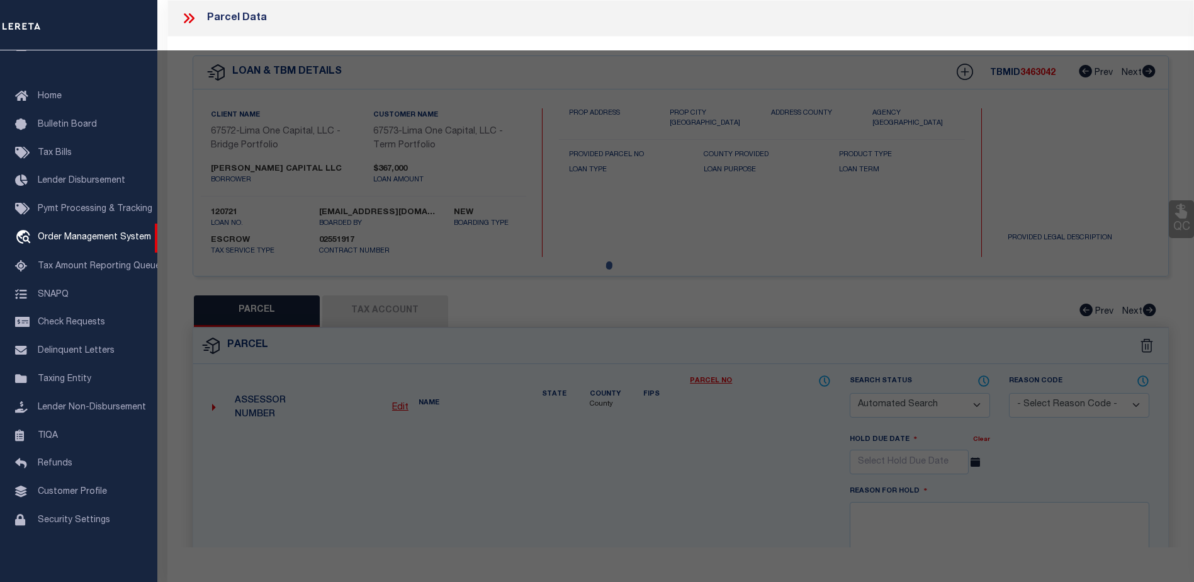
checkbox input "false"
select select "CP"
type input "24 RUNNYMEDE CT"
type input "WHIPPANY NJ 07981"
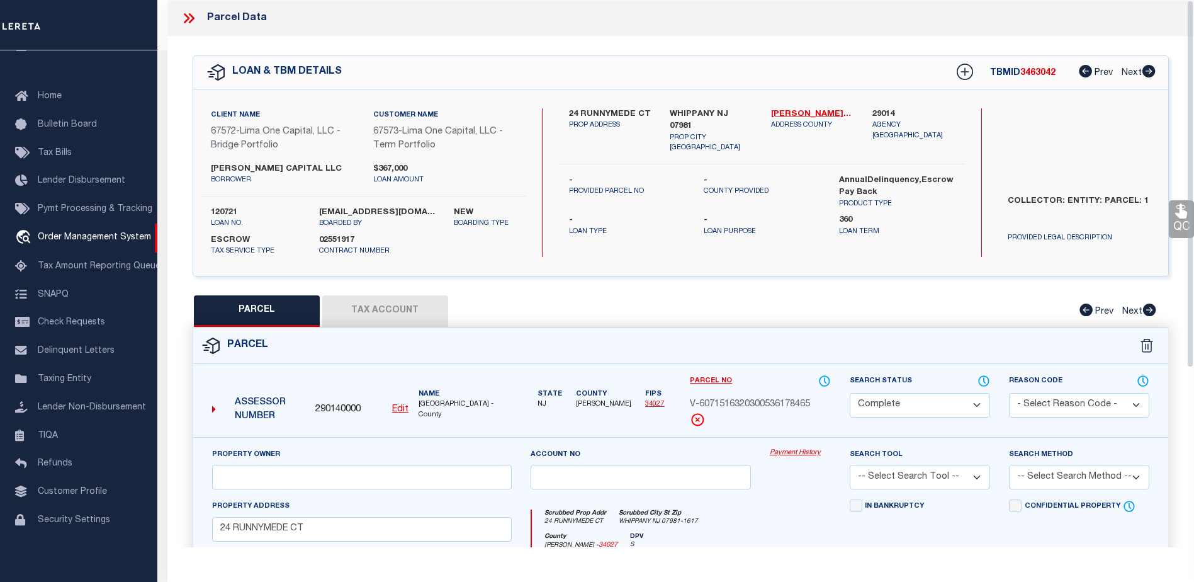
click at [374, 313] on button "Tax Account" at bounding box center [385, 310] width 126 height 31
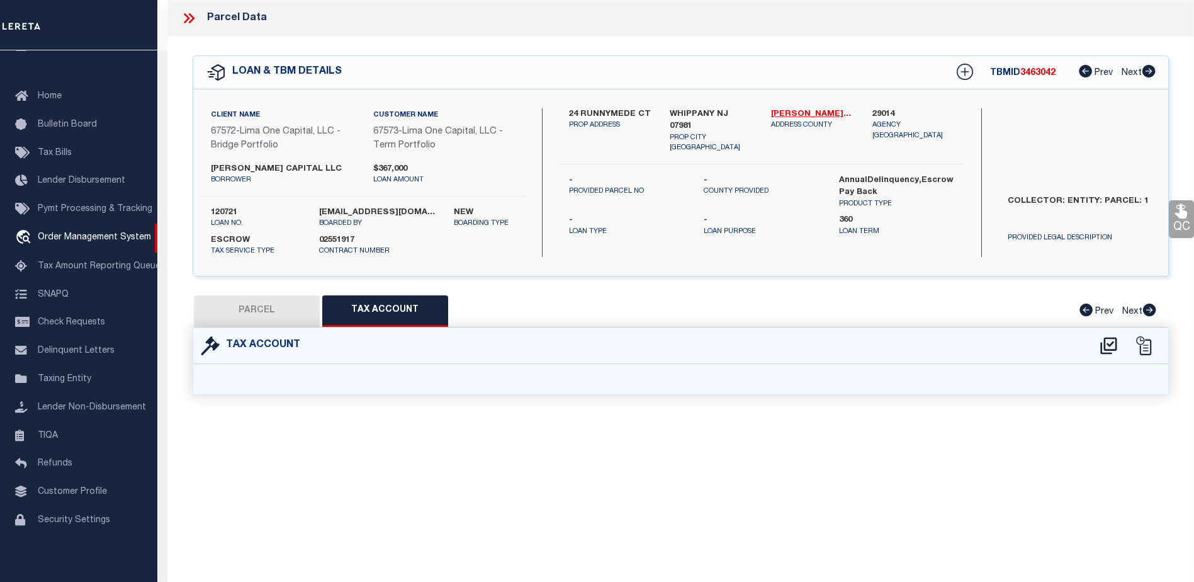
select select "100"
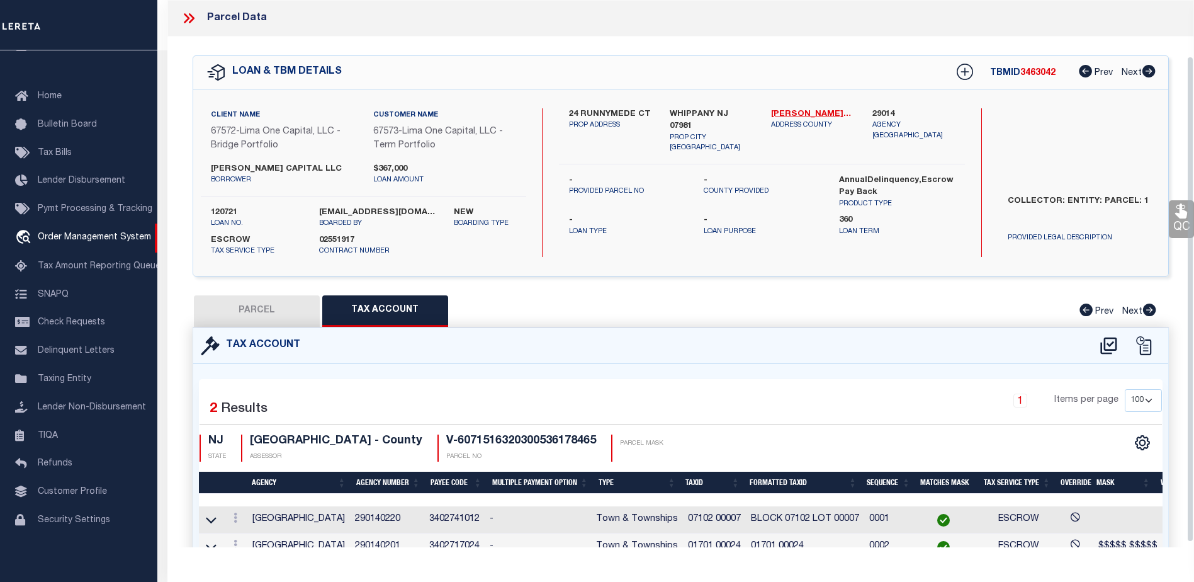
scroll to position [68, 0]
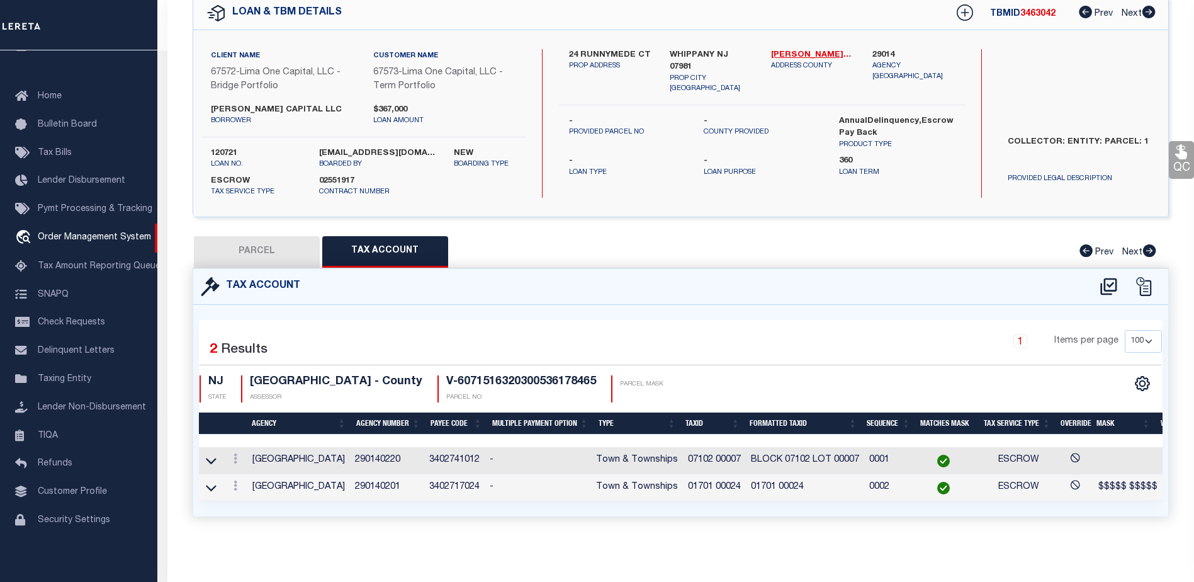
click at [849, 451] on td "BLOCK 07102 LOT 00007" at bounding box center [805, 460] width 118 height 27
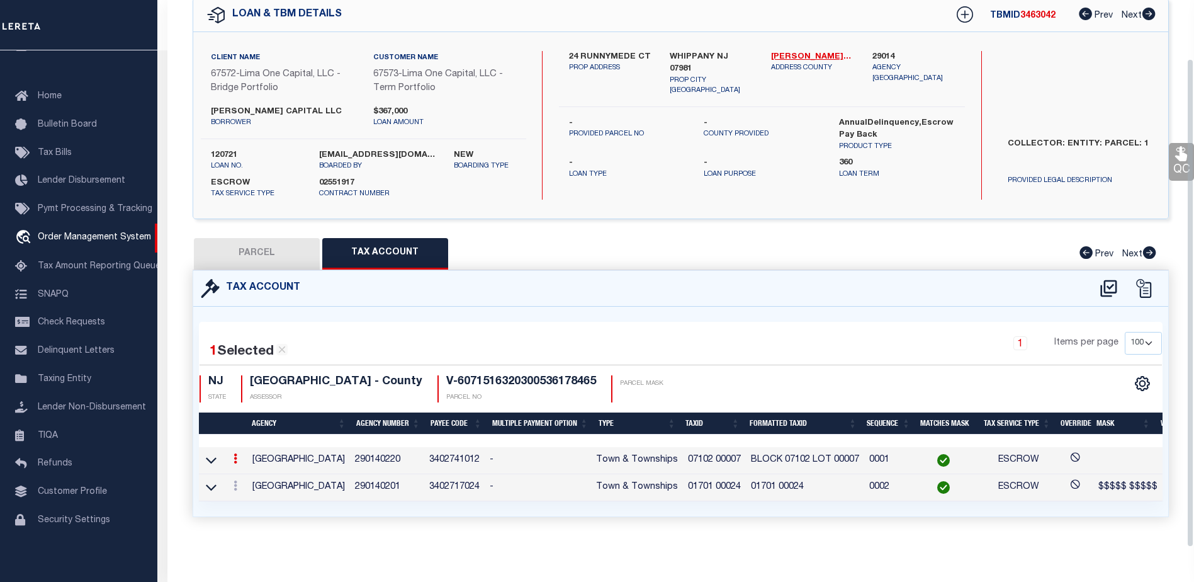
click at [849, 451] on td "BLOCK 07102 LOT 00007" at bounding box center [805, 460] width 118 height 27
drag, startPoint x: 849, startPoint y: 451, endPoint x: 821, endPoint y: 454, distance: 28.5
click at [821, 454] on td "BLOCK 07102 LOT 00007" at bounding box center [805, 460] width 118 height 27
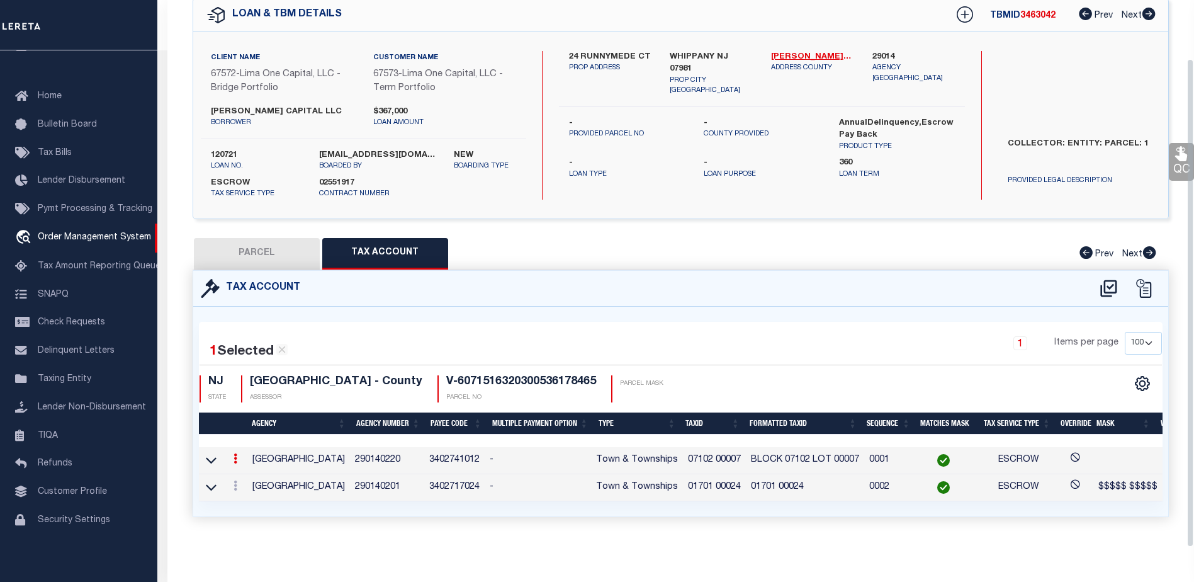
scroll to position [68, 0]
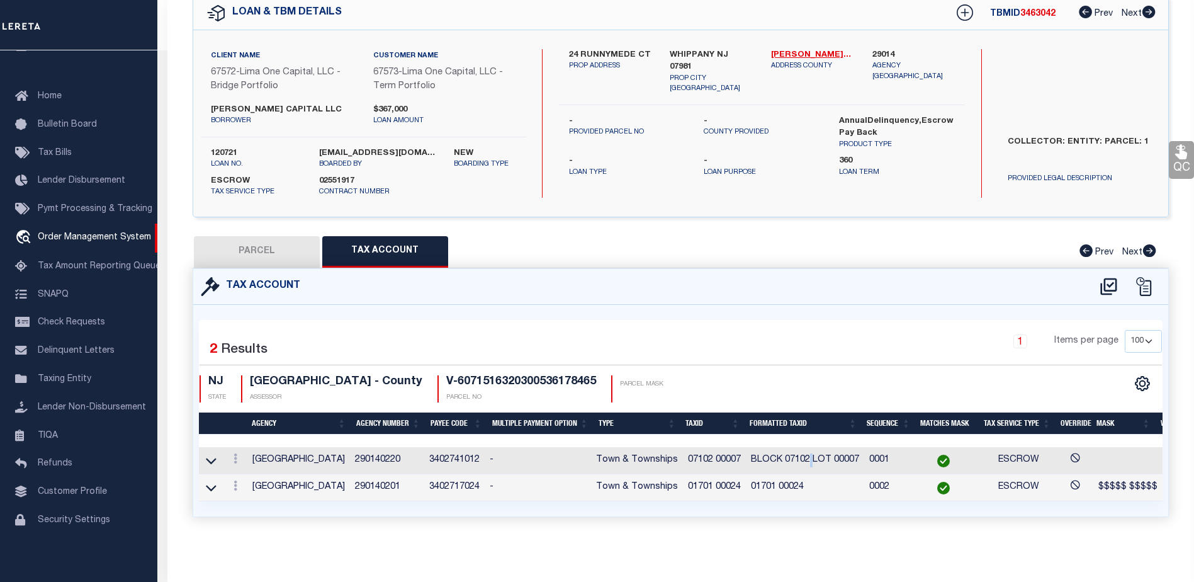
click at [810, 454] on td "BLOCK 07102 LOT 00007" at bounding box center [805, 460] width 118 height 27
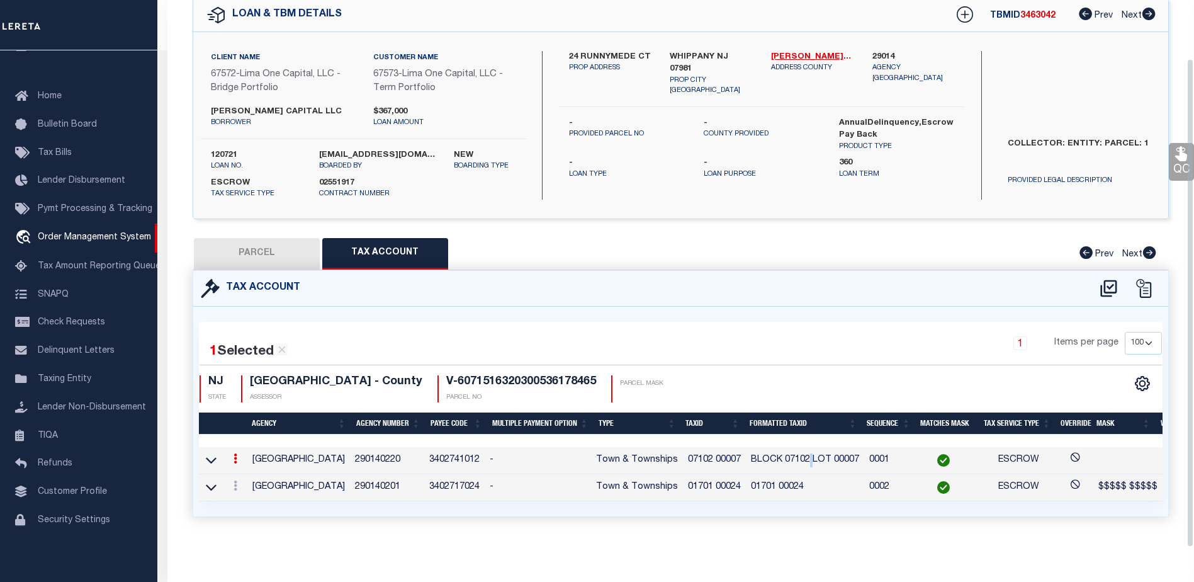
scroll to position [65, 0]
click at [234, 453] on icon at bounding box center [236, 458] width 4 height 10
click at [235, 453] on icon at bounding box center [236, 458] width 4 height 10
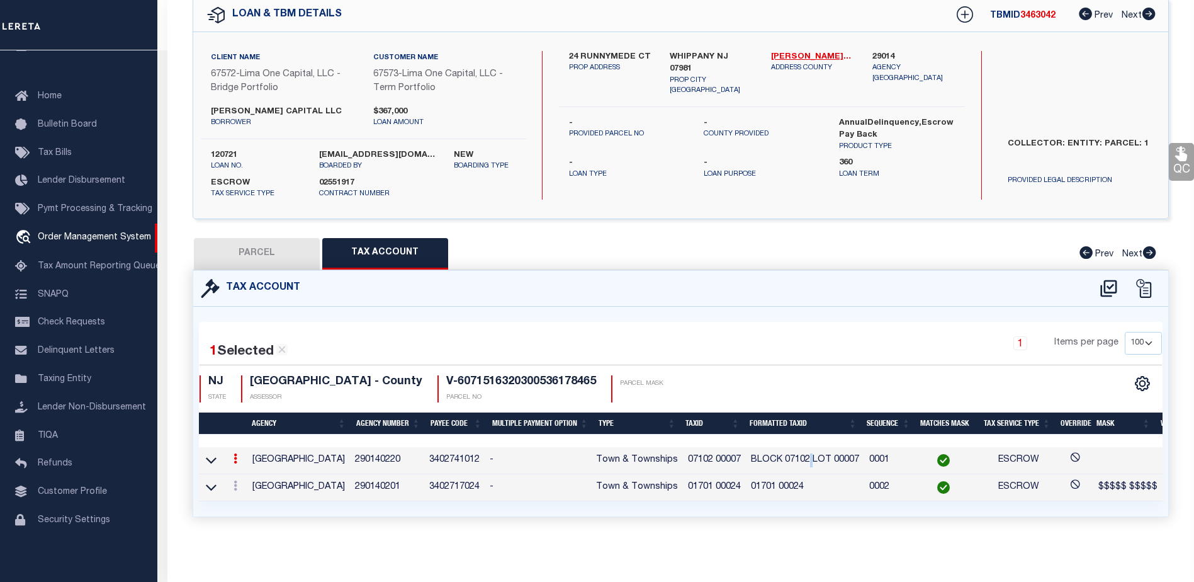
click at [235, 453] on icon at bounding box center [236, 458] width 4 height 10
click at [214, 453] on icon at bounding box center [211, 459] width 11 height 13
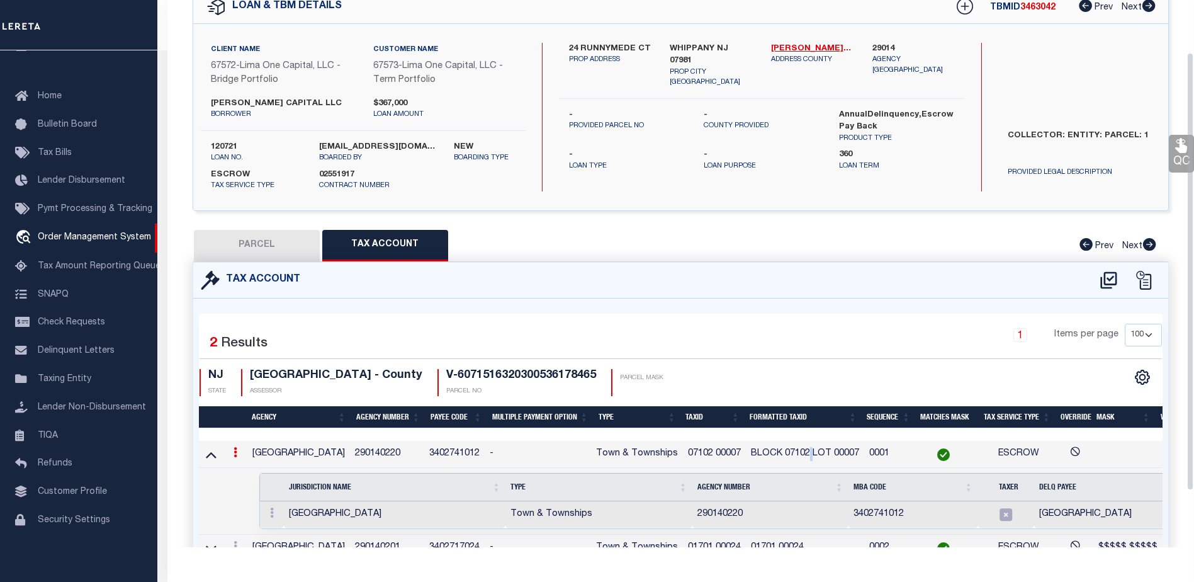
click at [213, 453] on icon at bounding box center [211, 454] width 11 height 13
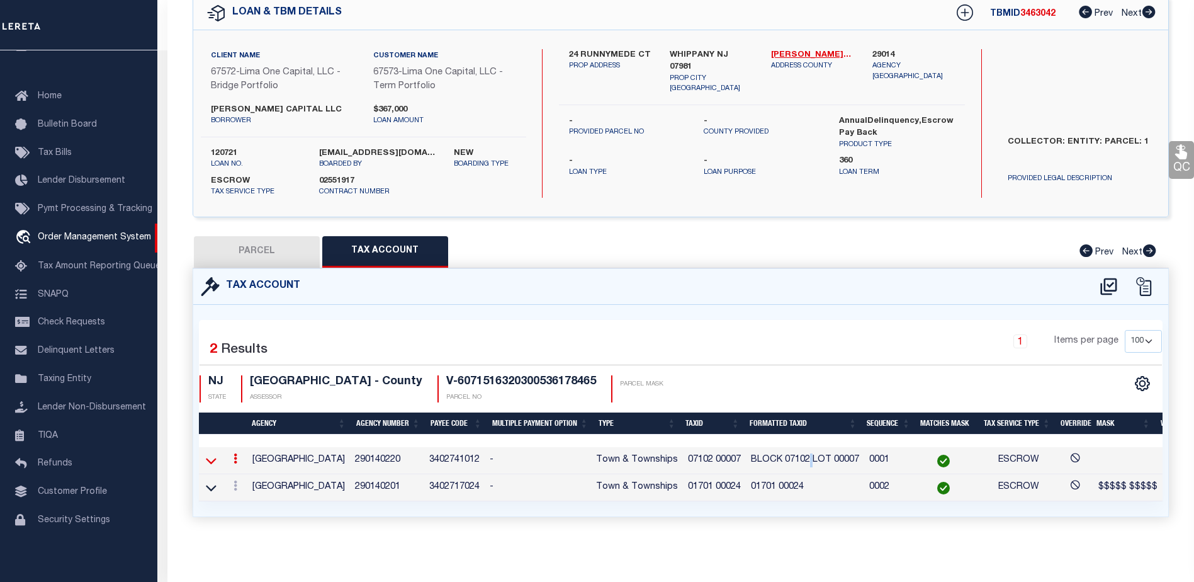
click at [213, 458] on icon at bounding box center [211, 460] width 11 height 13
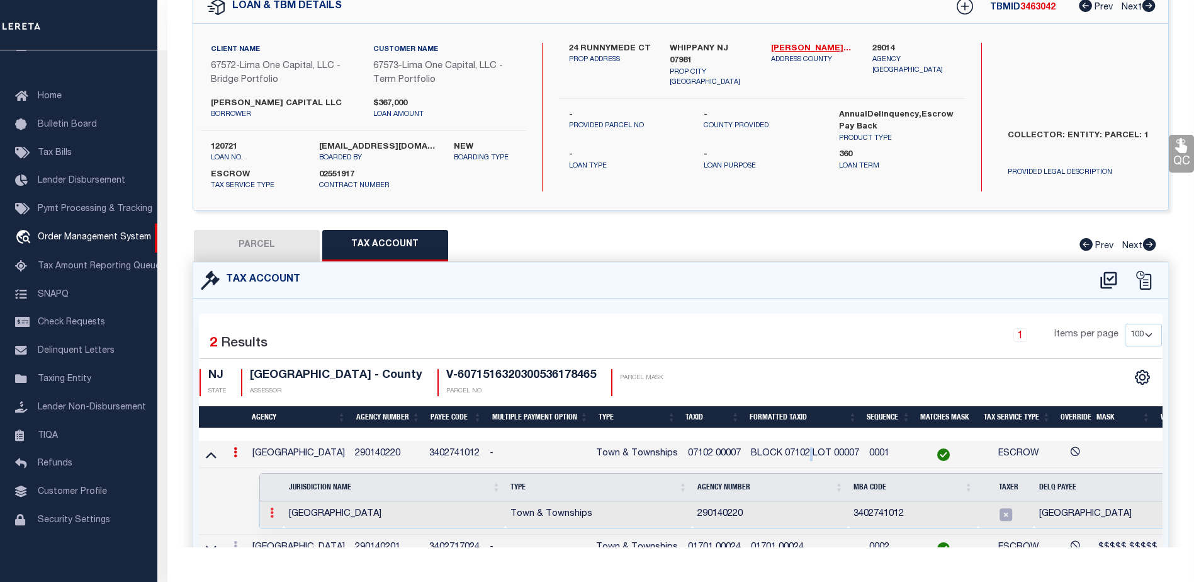
click at [271, 514] on icon at bounding box center [272, 512] width 4 height 10
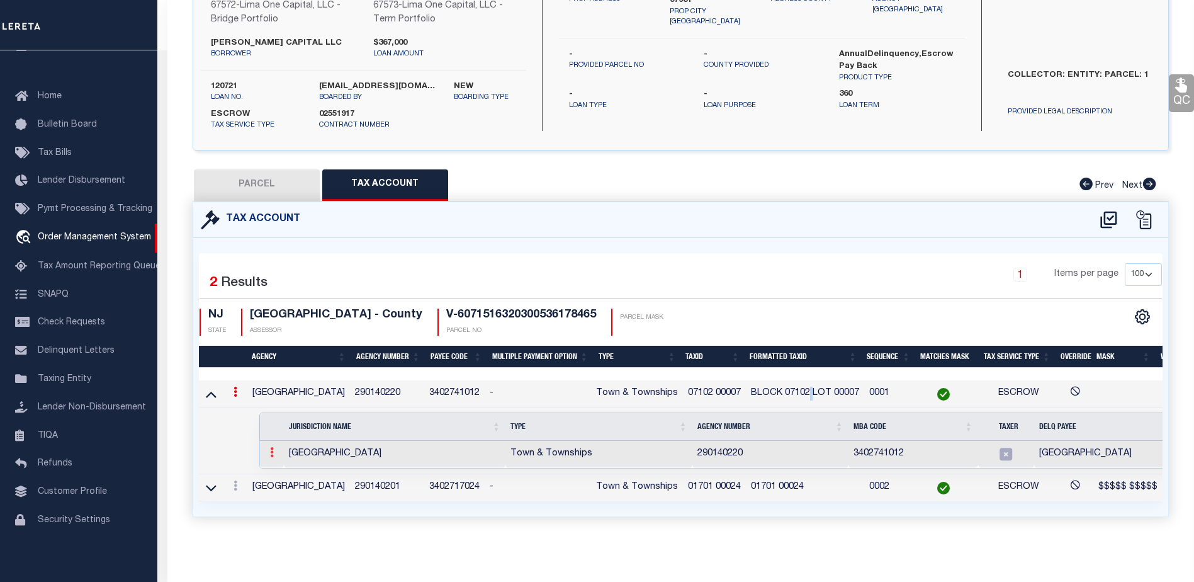
click at [271, 447] on icon at bounding box center [272, 452] width 4 height 10
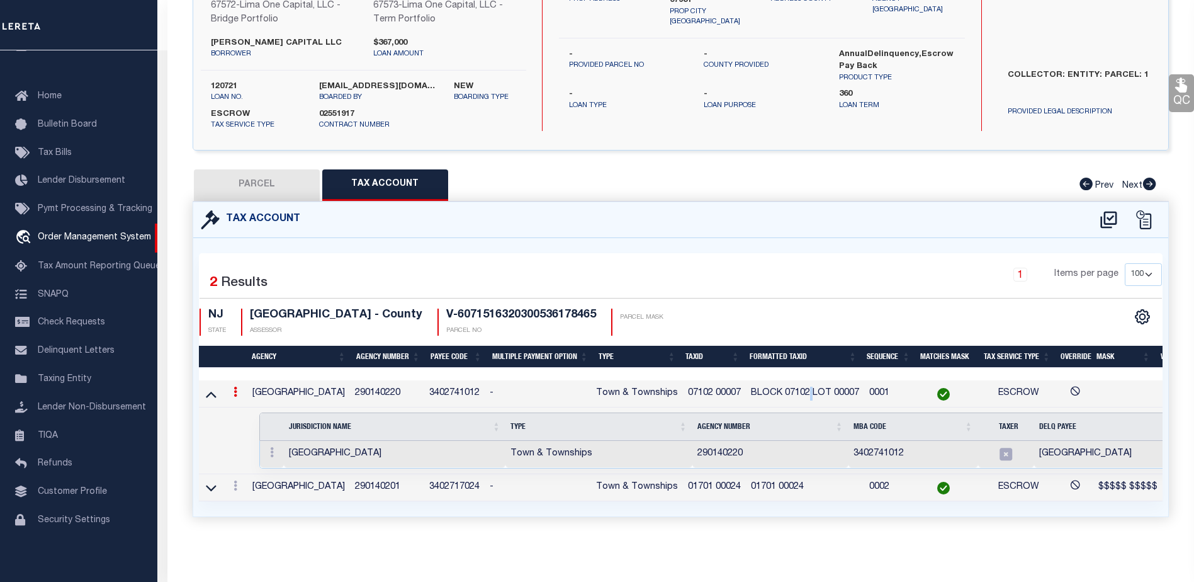
click at [237, 388] on link at bounding box center [235, 393] width 14 height 10
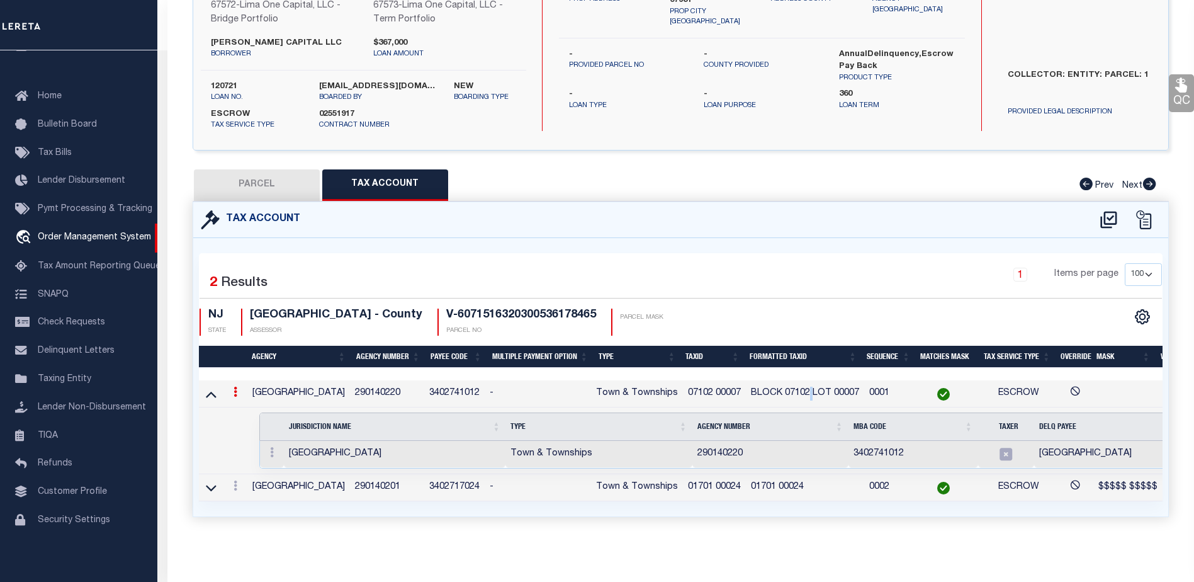
click at [237, 388] on link at bounding box center [235, 393] width 14 height 10
click at [702, 546] on div "Tax Account 1 2 1" at bounding box center [680, 374] width 995 height 346
click at [189, 157] on div "QC QC QC" at bounding box center [680, 229] width 1027 height 636
click at [493, 175] on div "PARCEL Tax Account Prev Next" at bounding box center [681, 184] width 976 height 31
